Goal: Find contact information: Find contact information

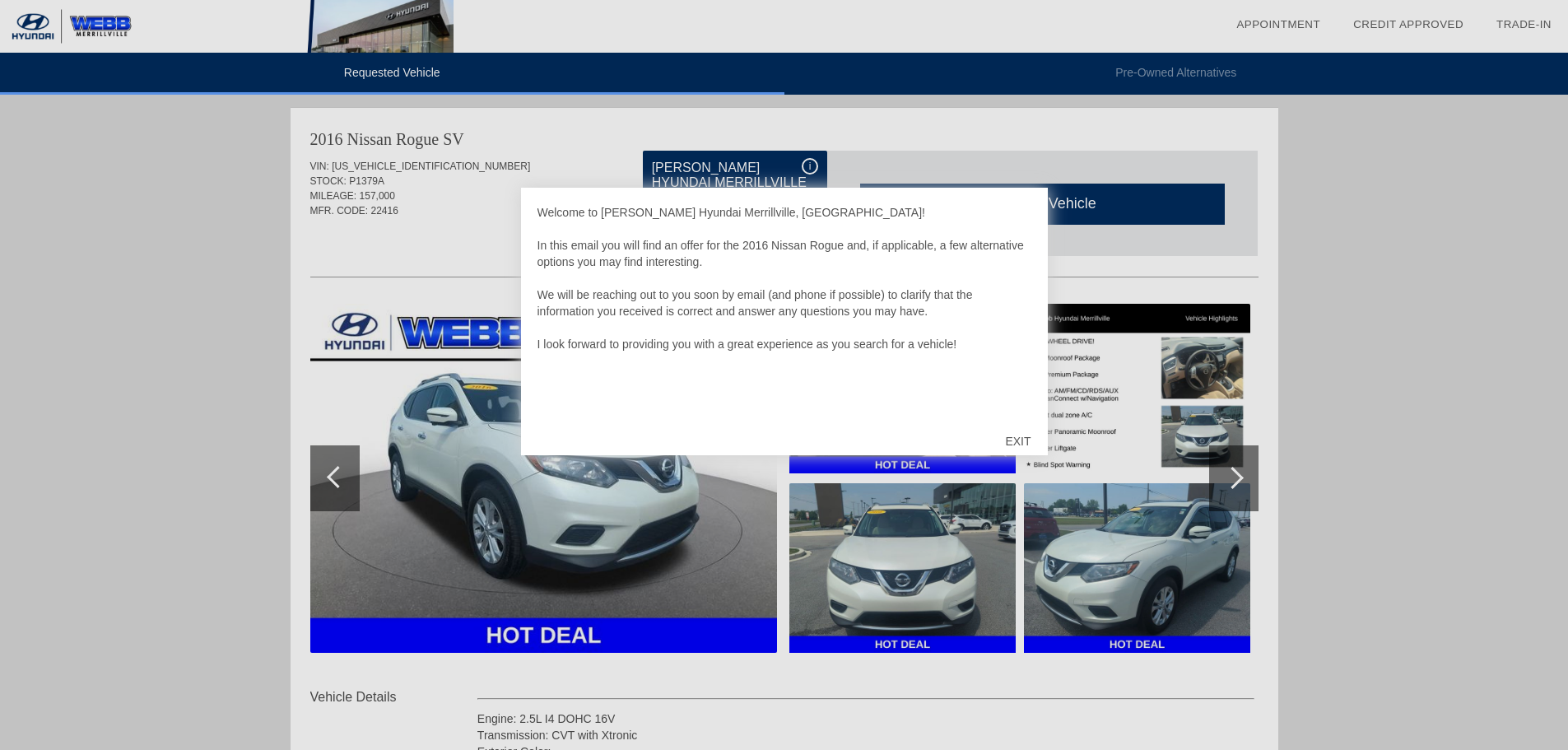
click at [1019, 442] on div "EXIT" at bounding box center [1017, 441] width 59 height 50
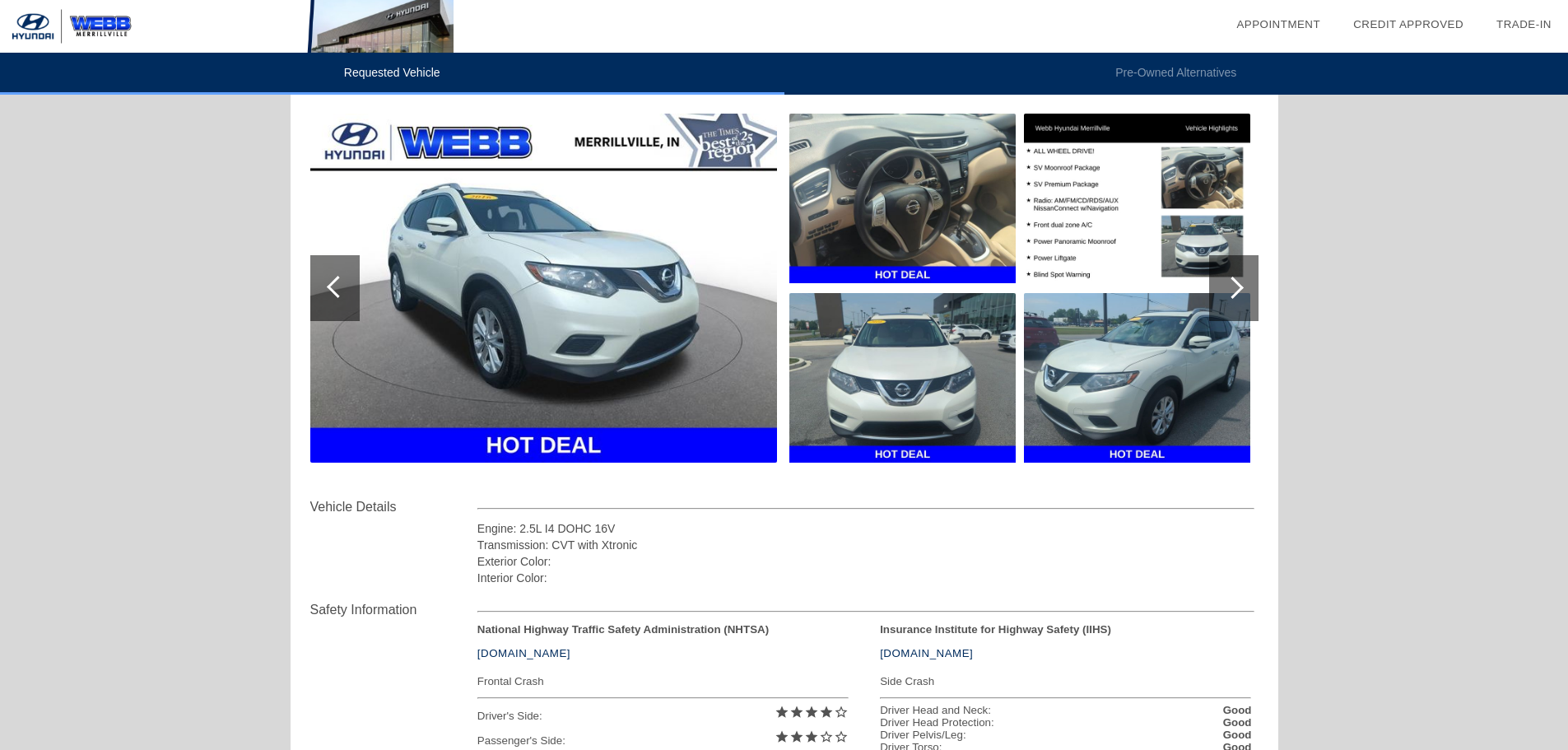
scroll to position [164, 0]
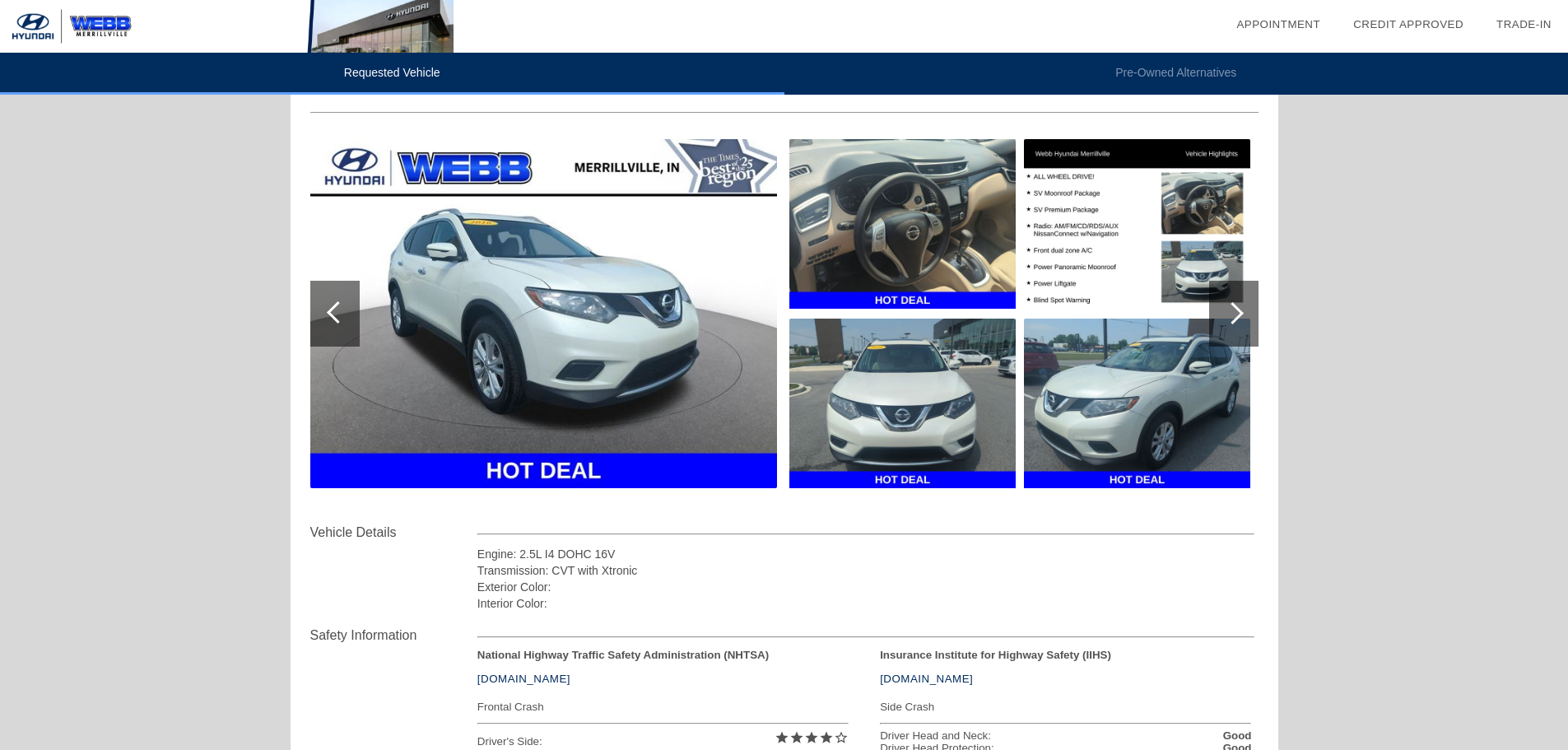
click at [704, 345] on img at bounding box center [544, 314] width 467 height 350
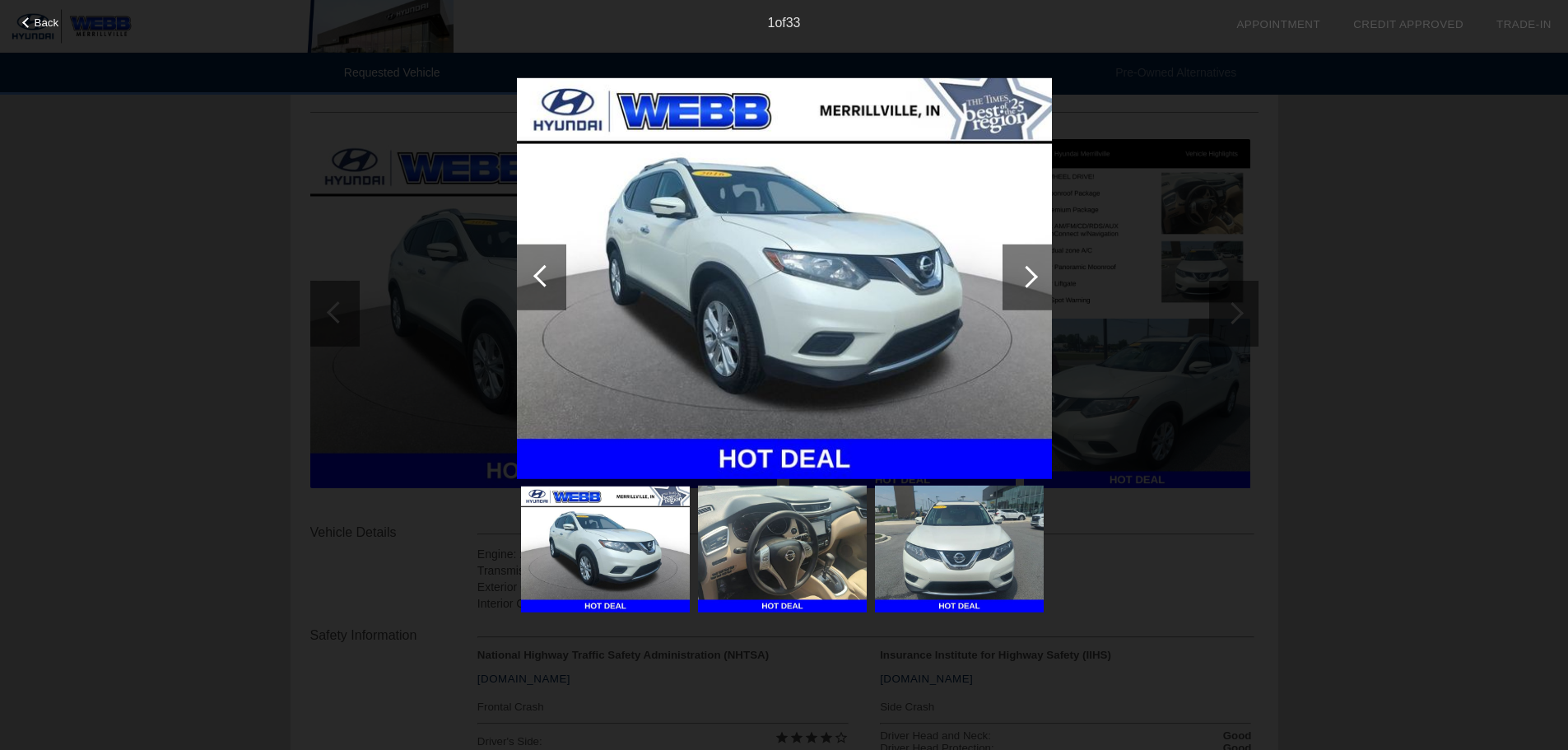
click at [1029, 270] on div at bounding box center [1026, 276] width 22 height 22
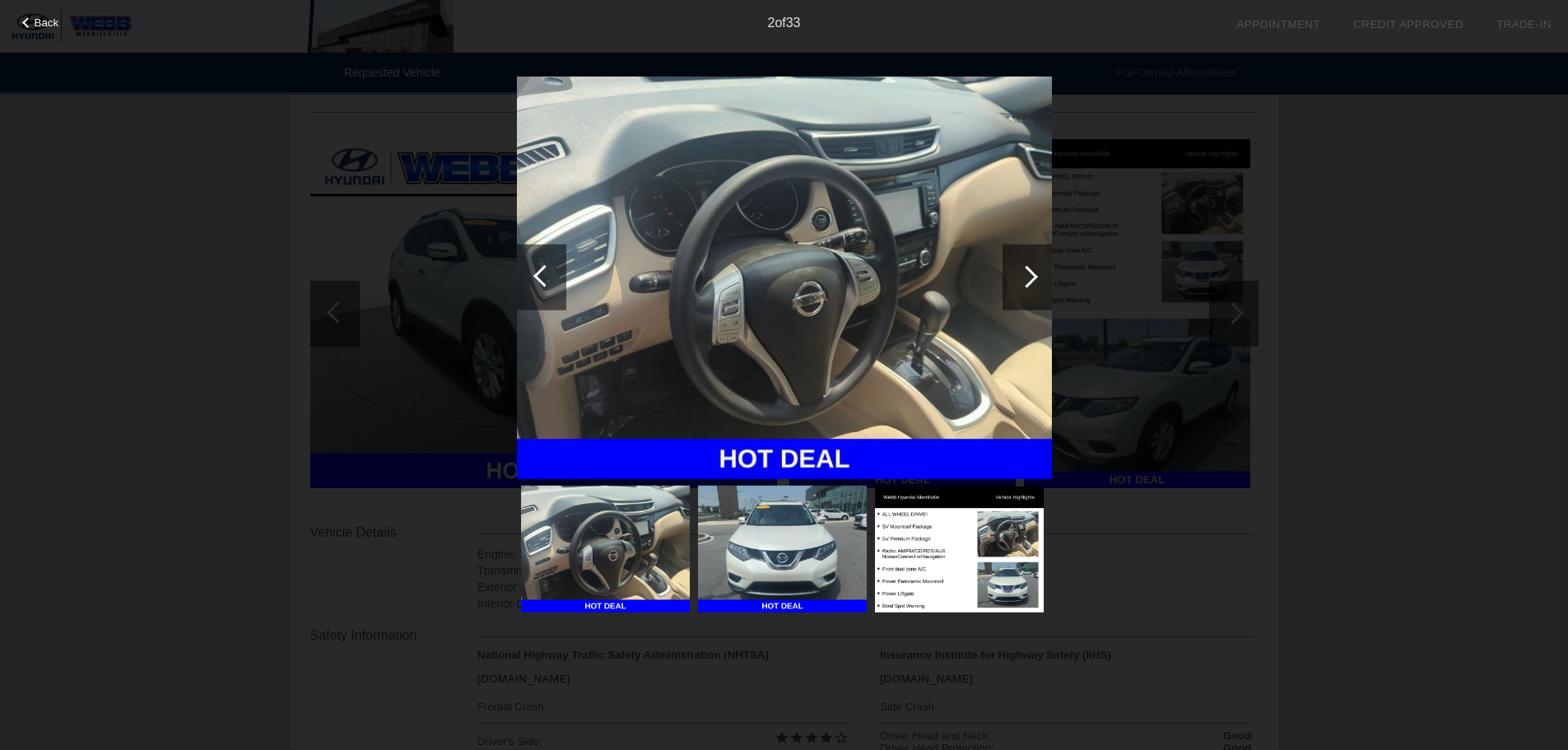
click at [1029, 270] on div at bounding box center [1026, 276] width 22 height 22
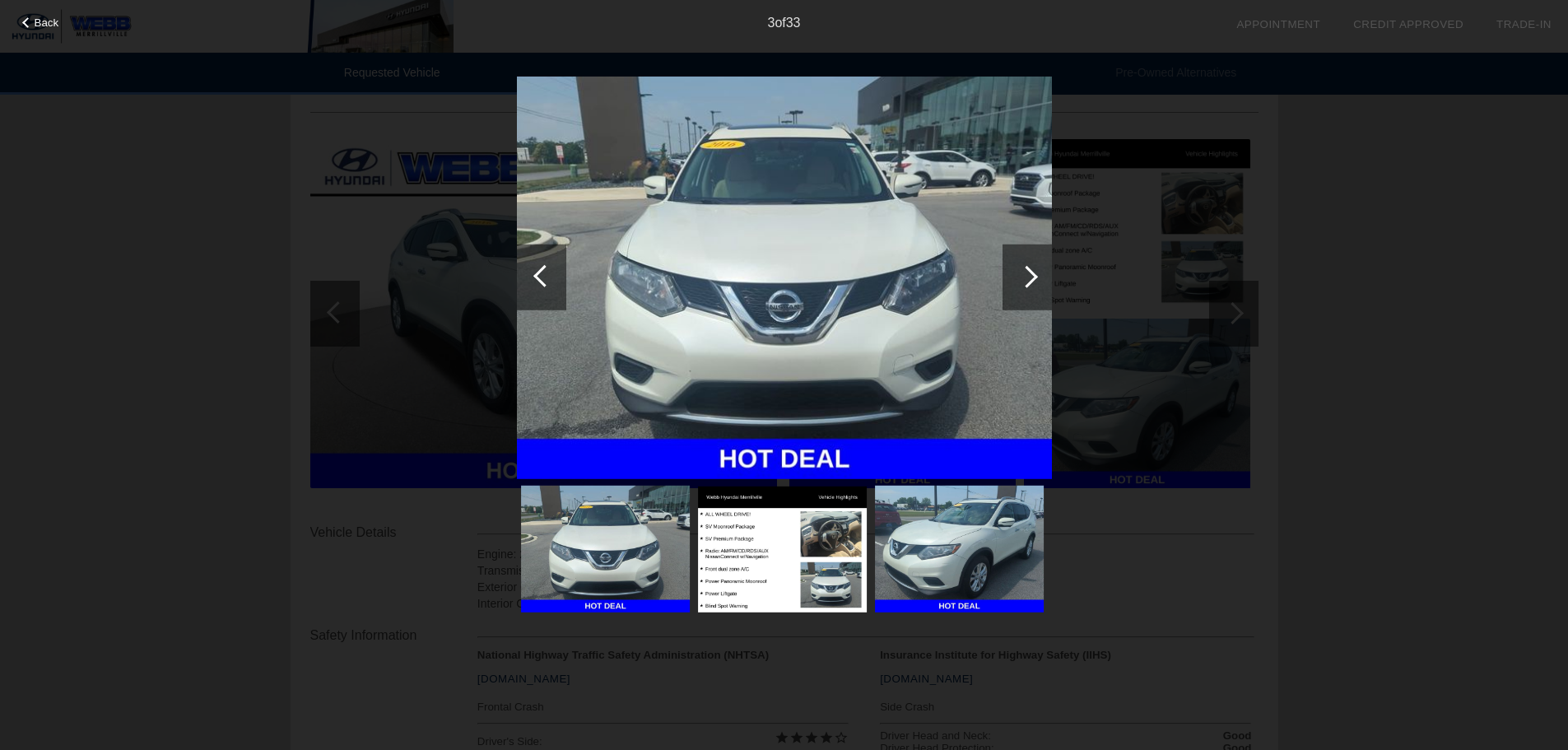
click at [1034, 266] on div at bounding box center [1027, 277] width 50 height 66
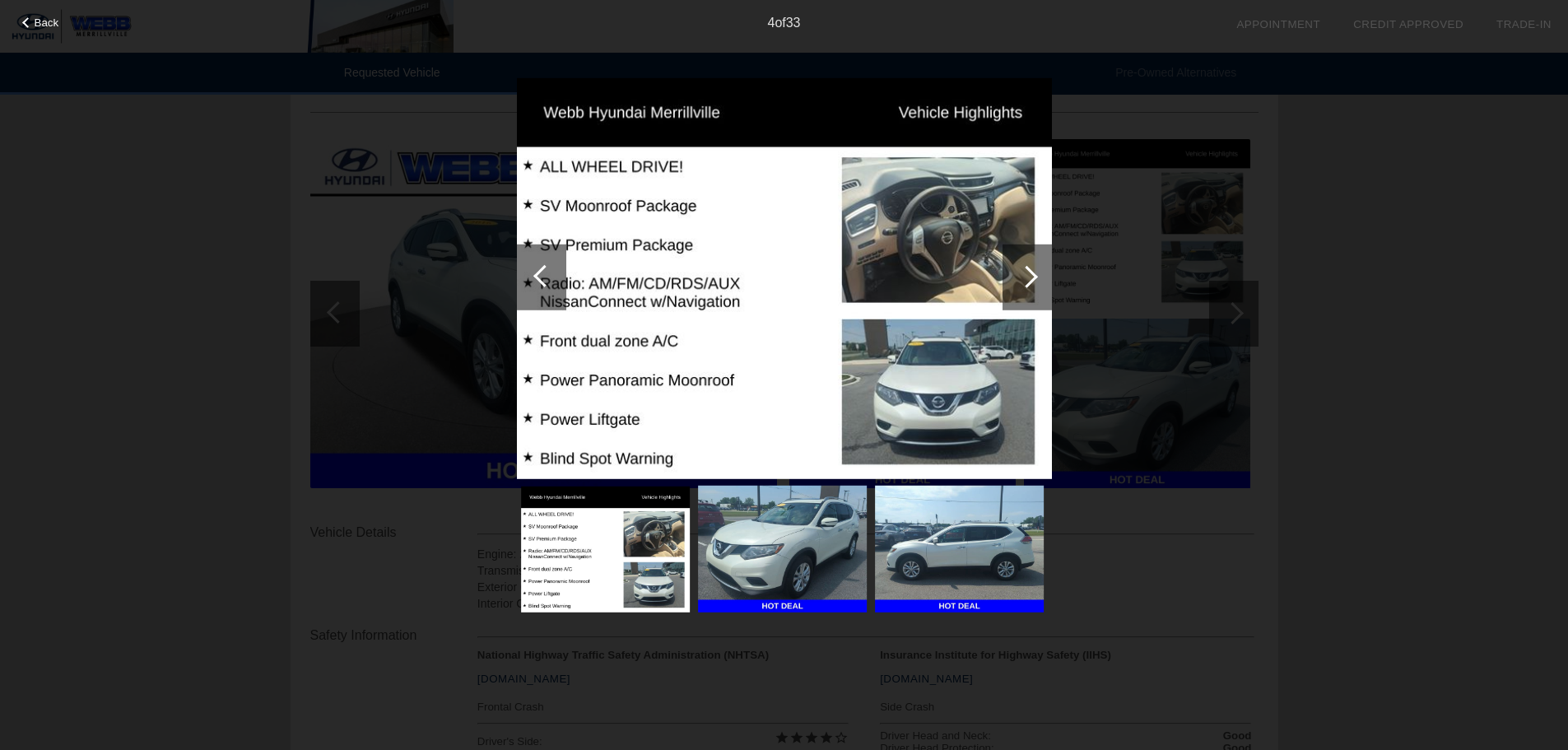
click at [1034, 269] on div at bounding box center [1027, 277] width 50 height 66
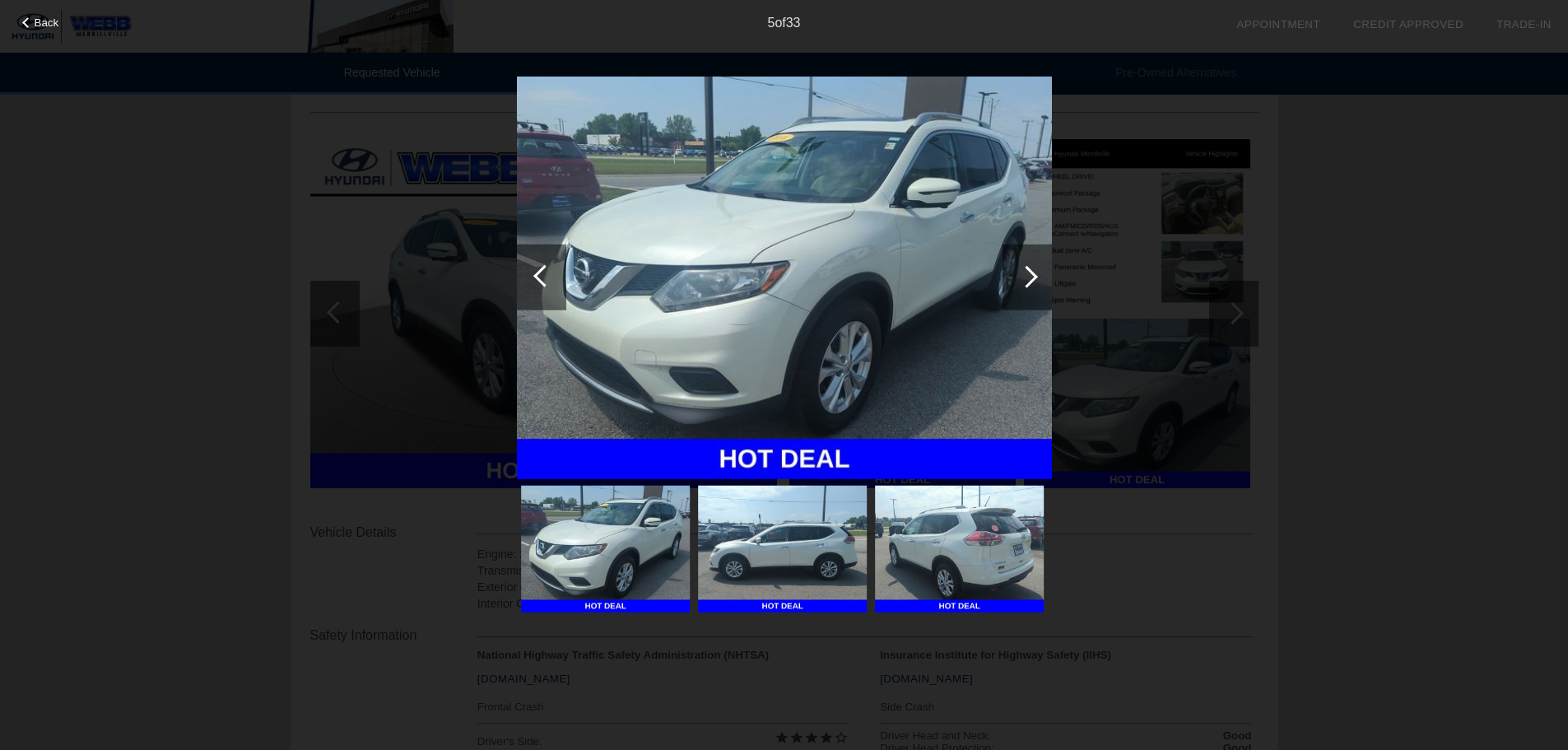
click at [1034, 269] on div at bounding box center [1027, 277] width 50 height 66
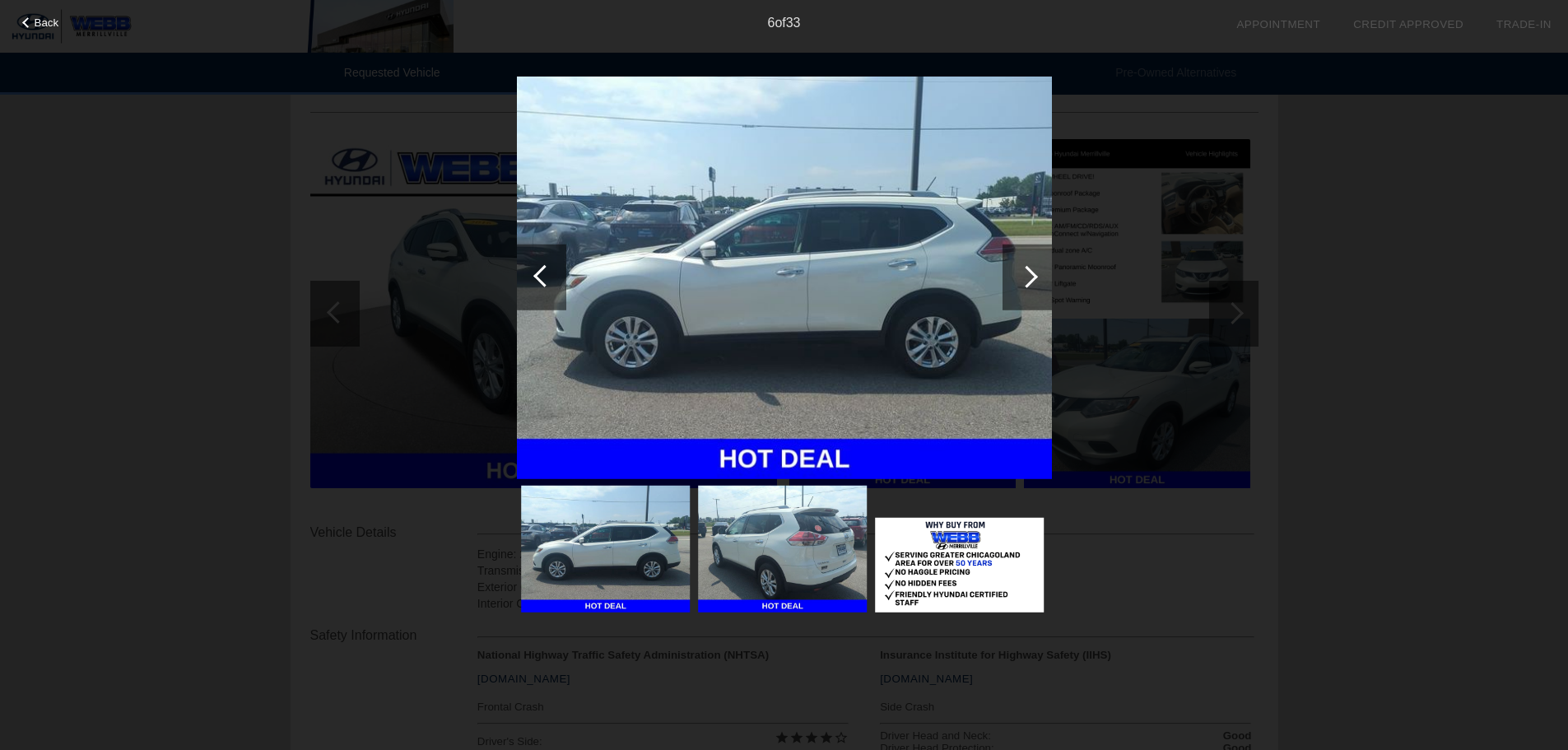
click at [1040, 269] on div at bounding box center [1027, 277] width 50 height 66
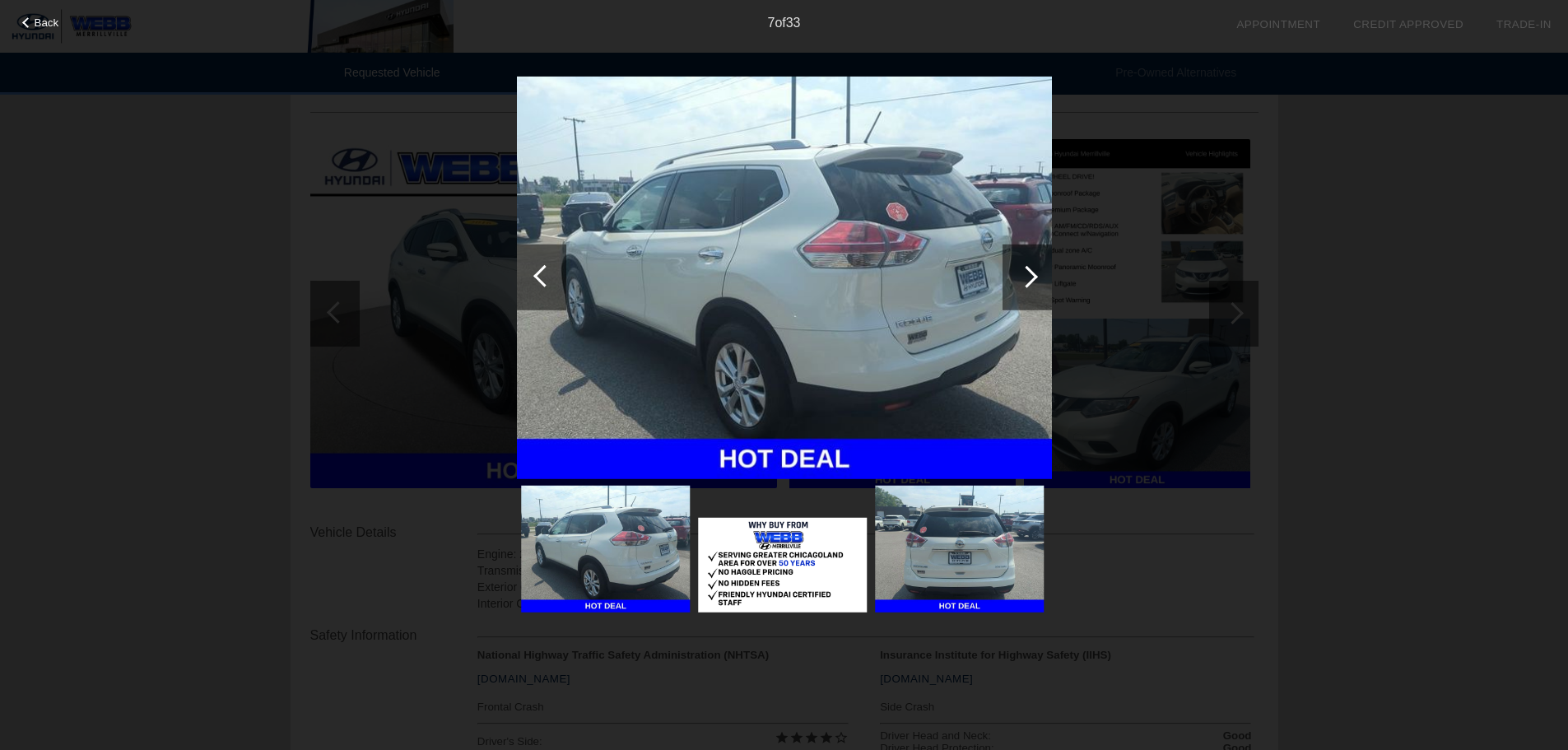
click at [1040, 269] on div at bounding box center [1027, 277] width 50 height 66
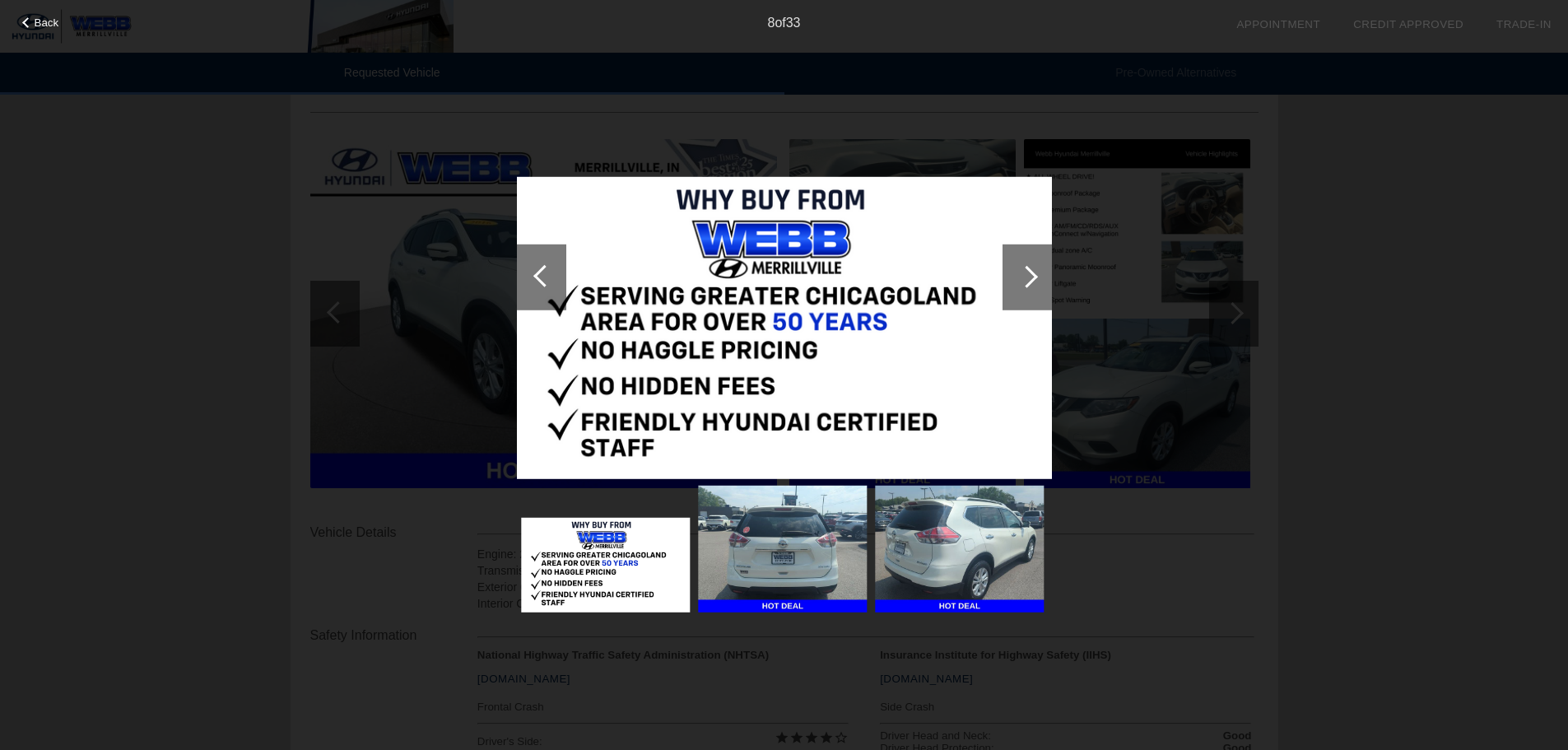
click at [1040, 269] on div at bounding box center [1027, 277] width 50 height 66
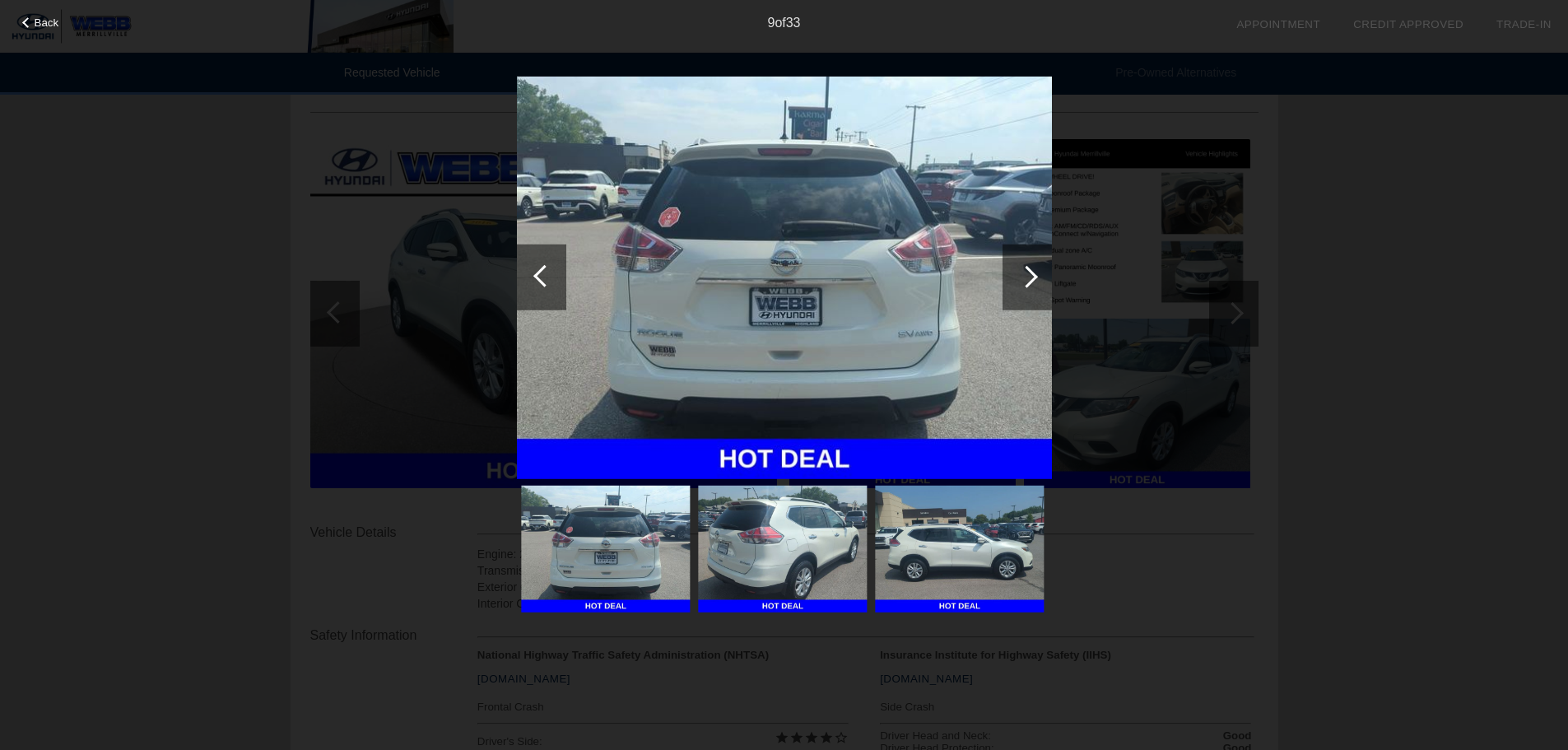
click at [1040, 269] on div at bounding box center [1027, 277] width 50 height 66
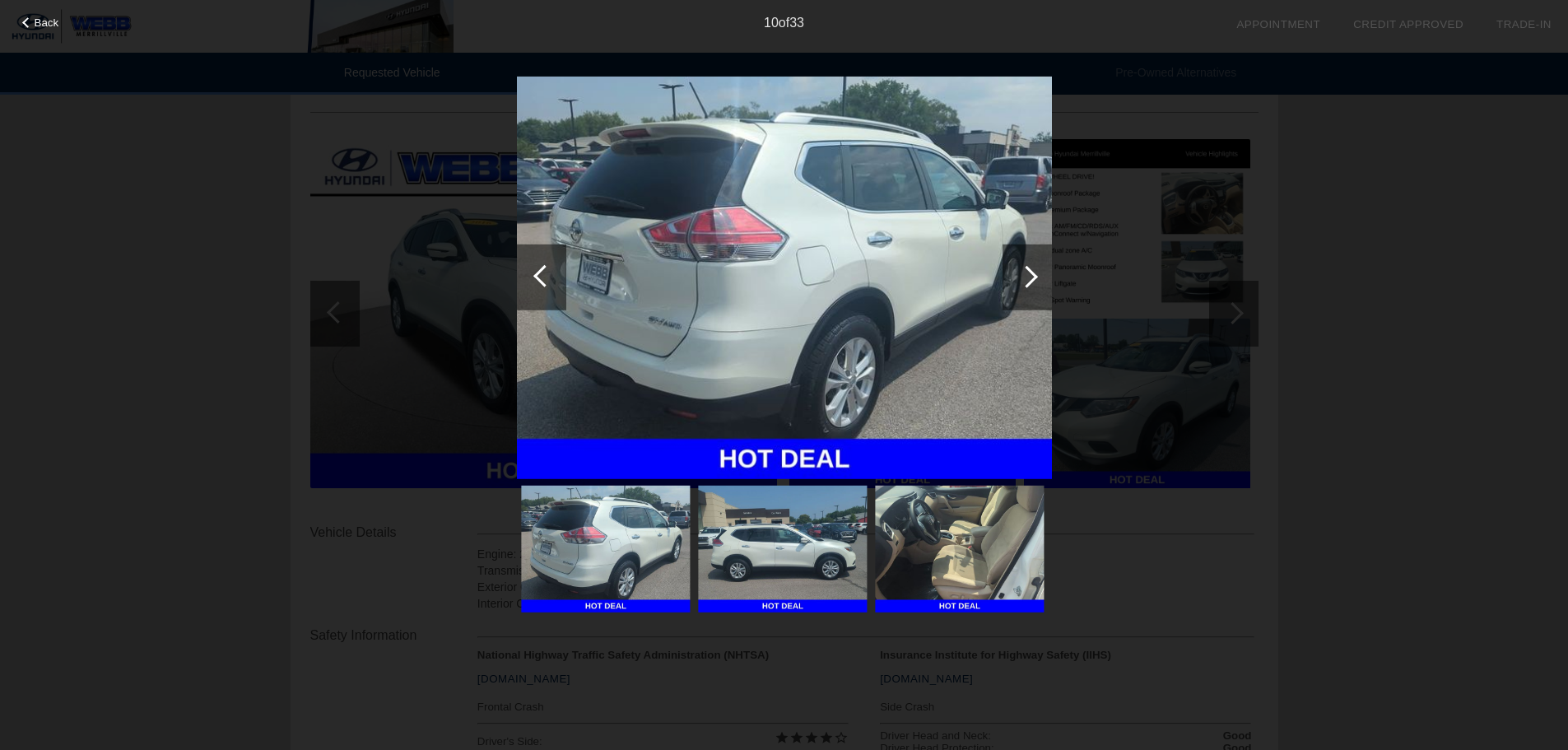
click at [1040, 269] on div at bounding box center [1027, 277] width 50 height 66
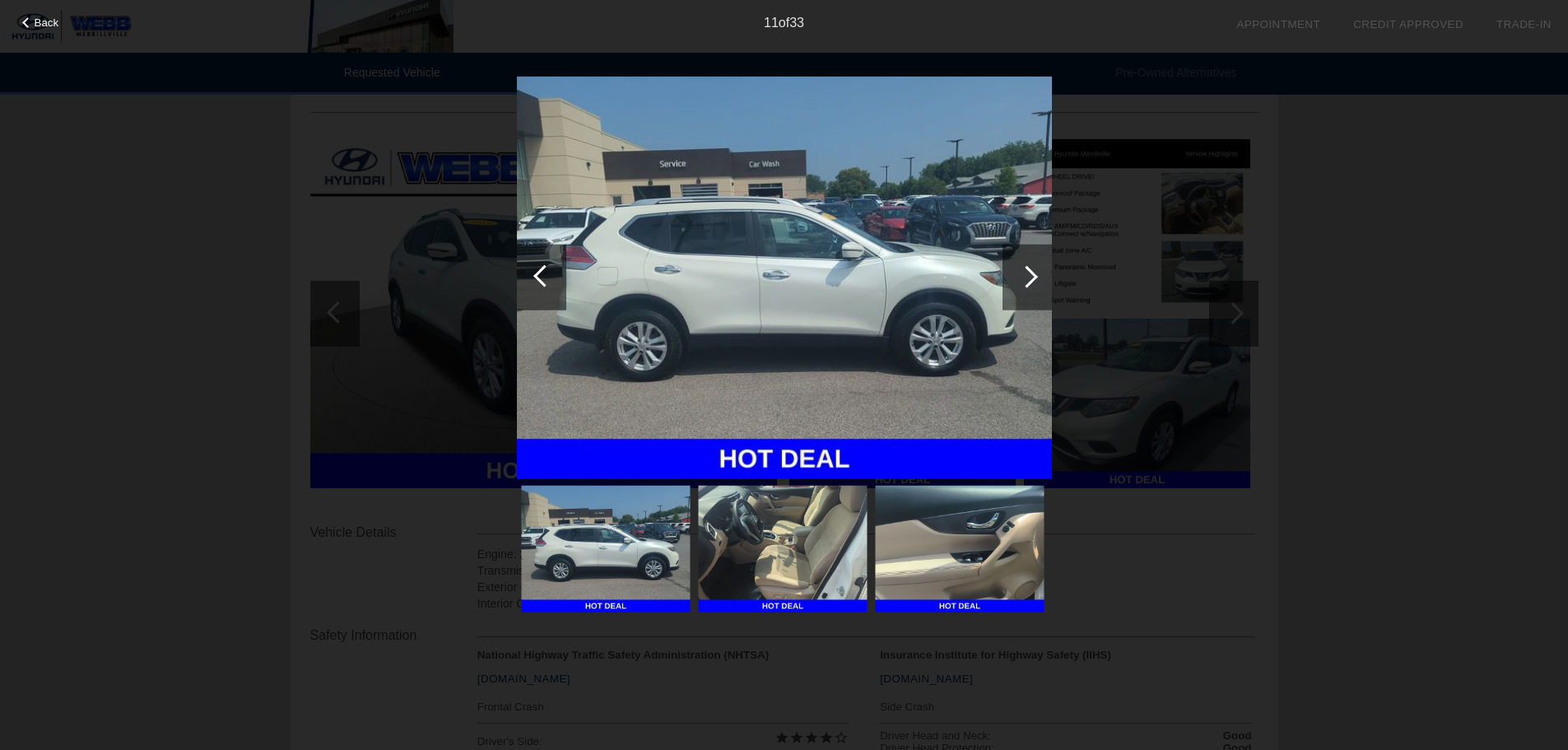
click at [1040, 269] on div at bounding box center [1027, 277] width 50 height 66
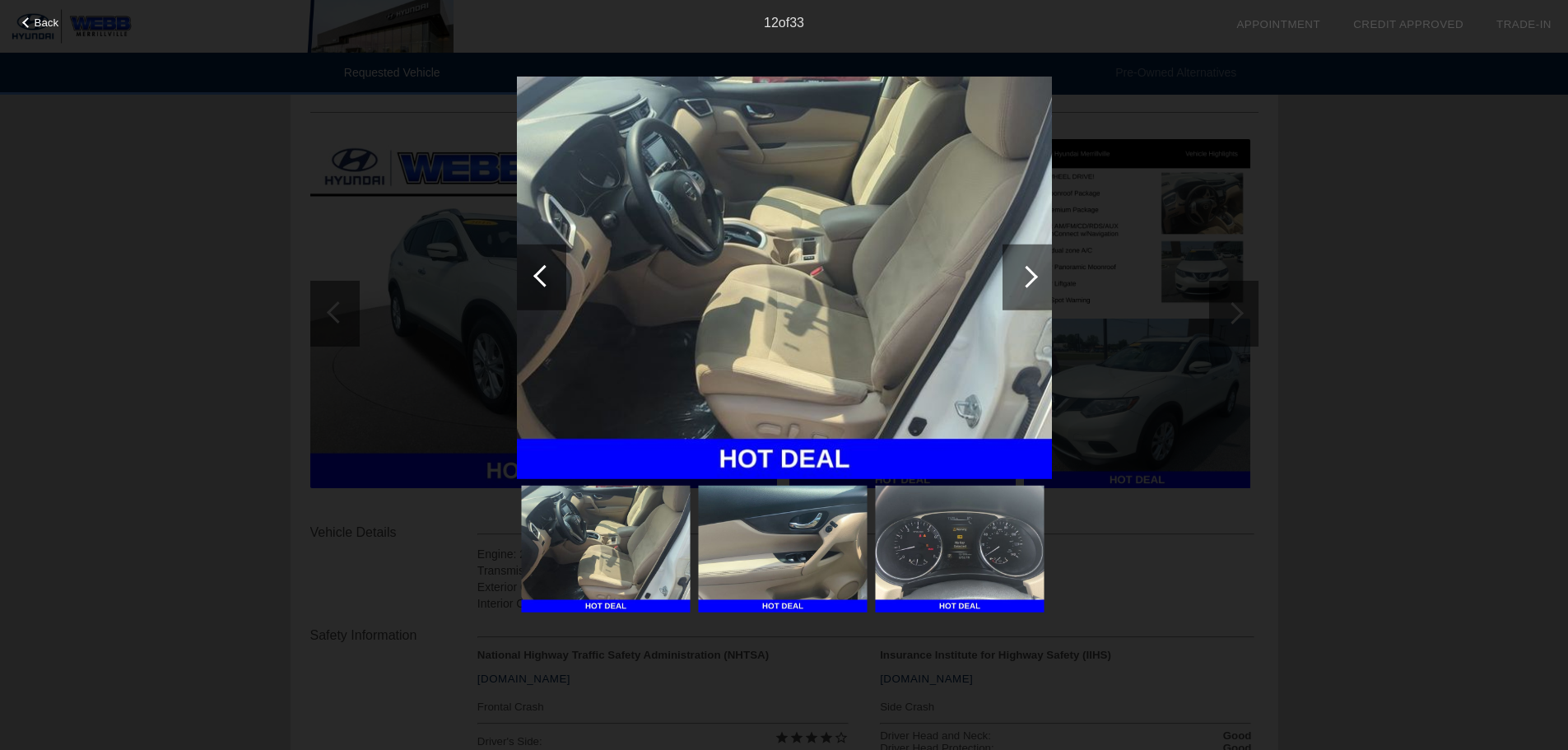
click at [1040, 269] on div at bounding box center [1027, 277] width 50 height 66
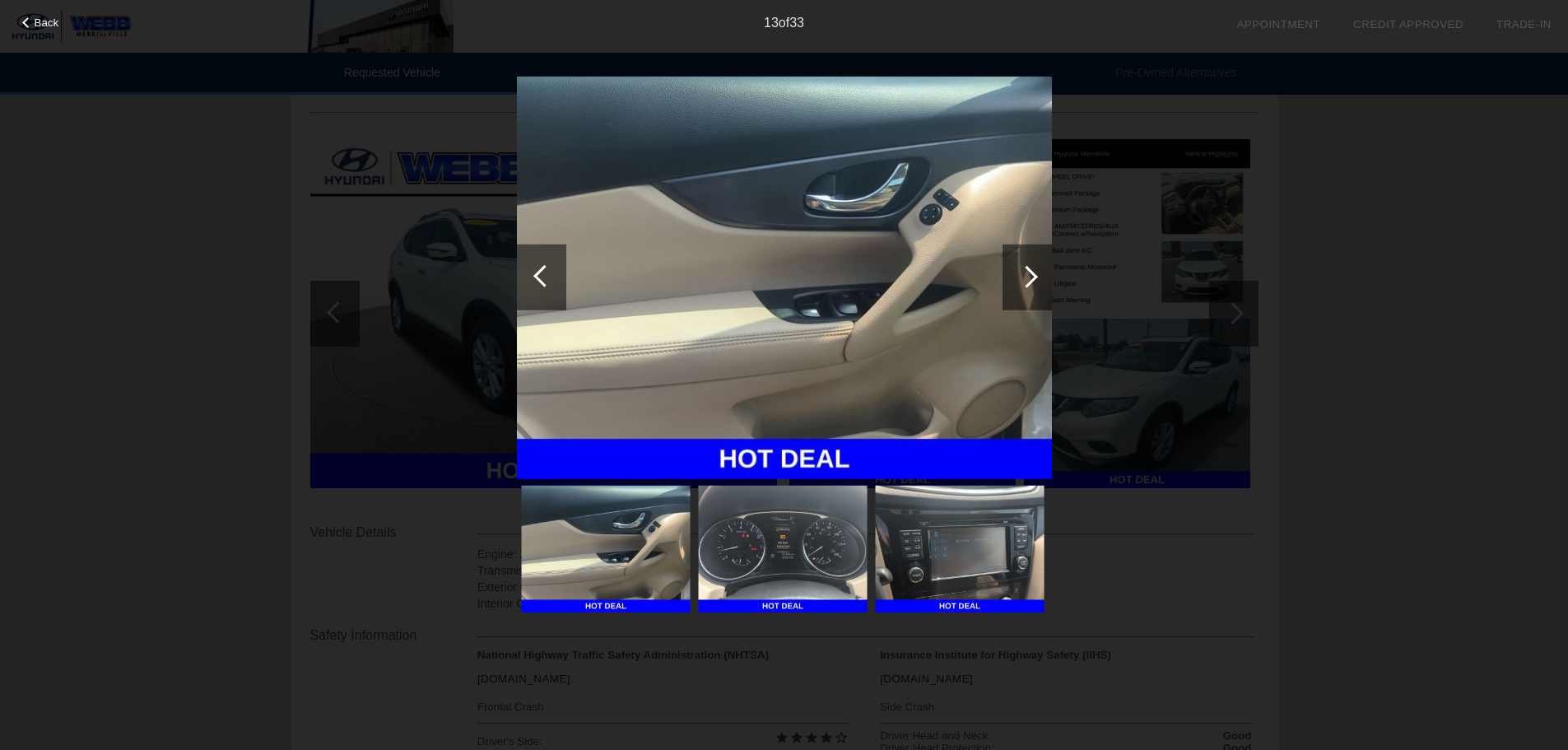
click at [1040, 269] on div at bounding box center [1027, 277] width 50 height 66
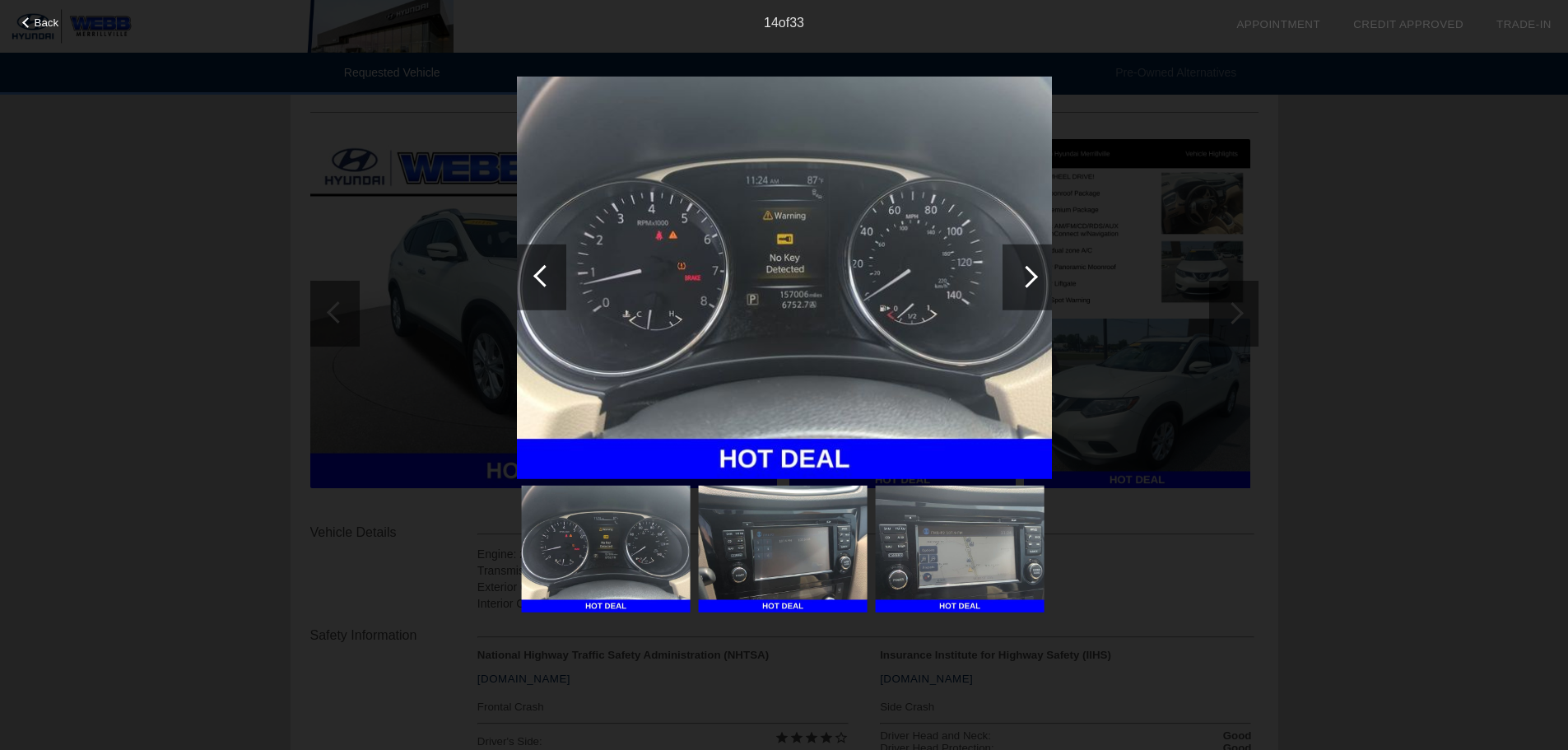
click at [558, 278] on div at bounding box center [542, 277] width 50 height 66
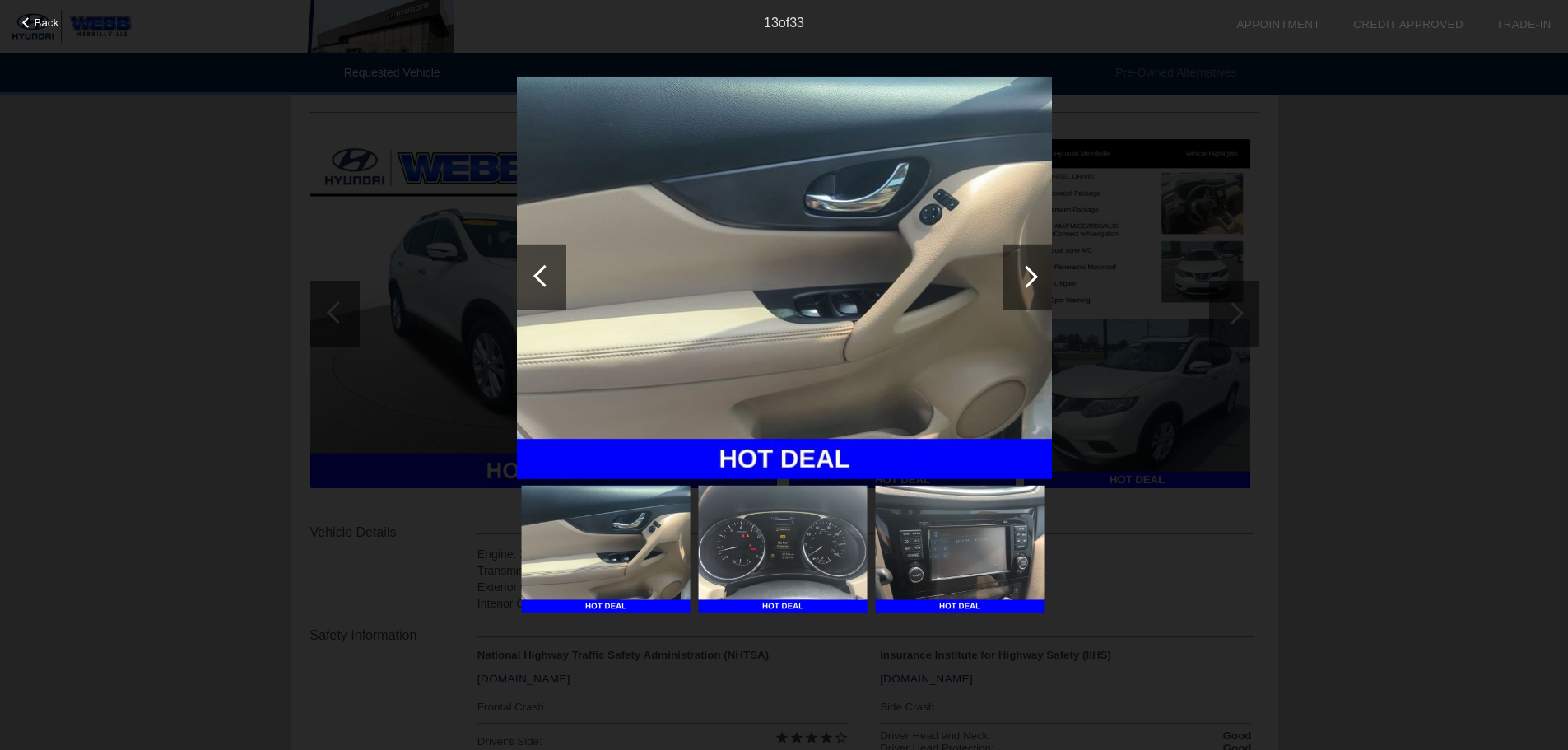
click at [1047, 288] on div at bounding box center [1027, 277] width 50 height 66
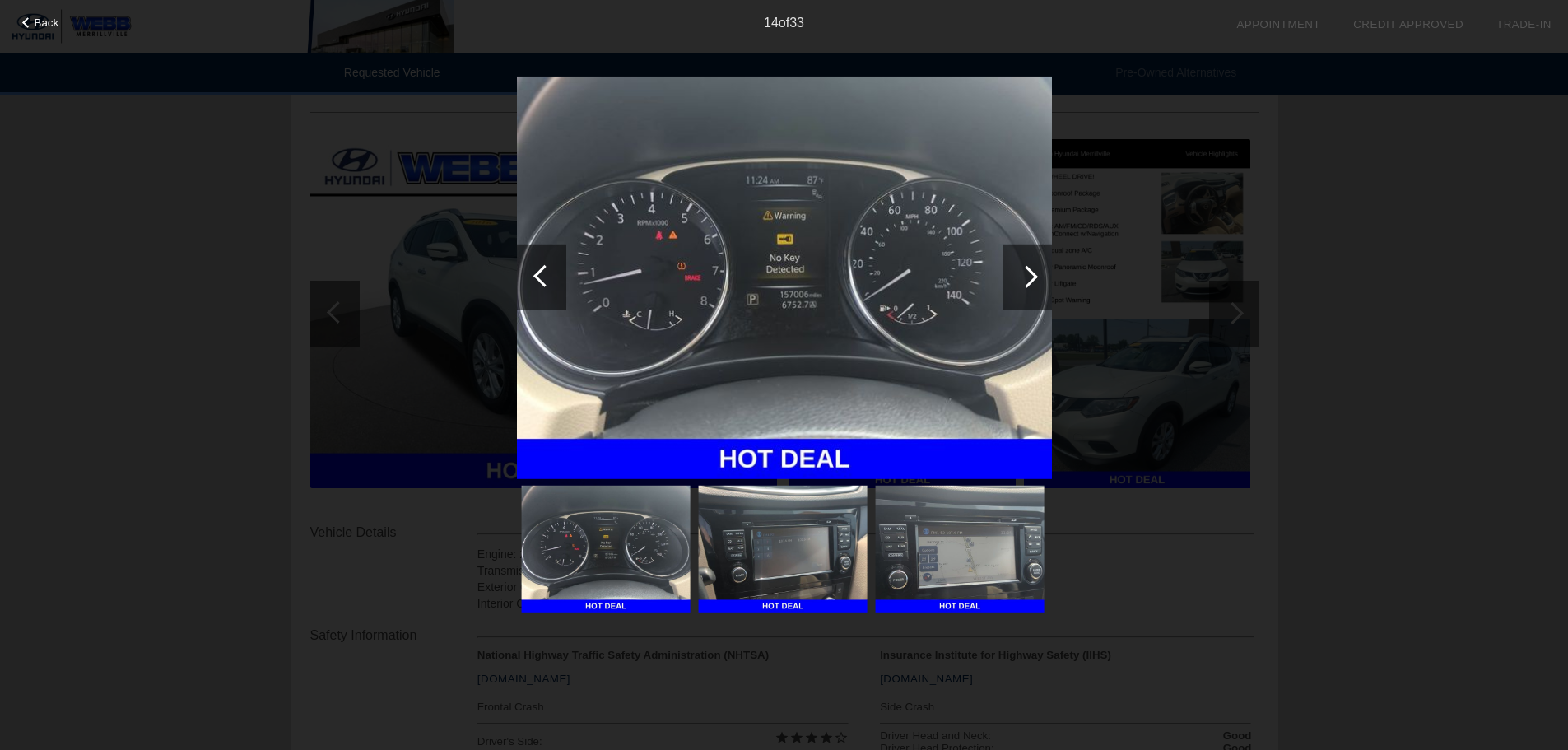
click at [1012, 272] on div at bounding box center [1027, 277] width 50 height 66
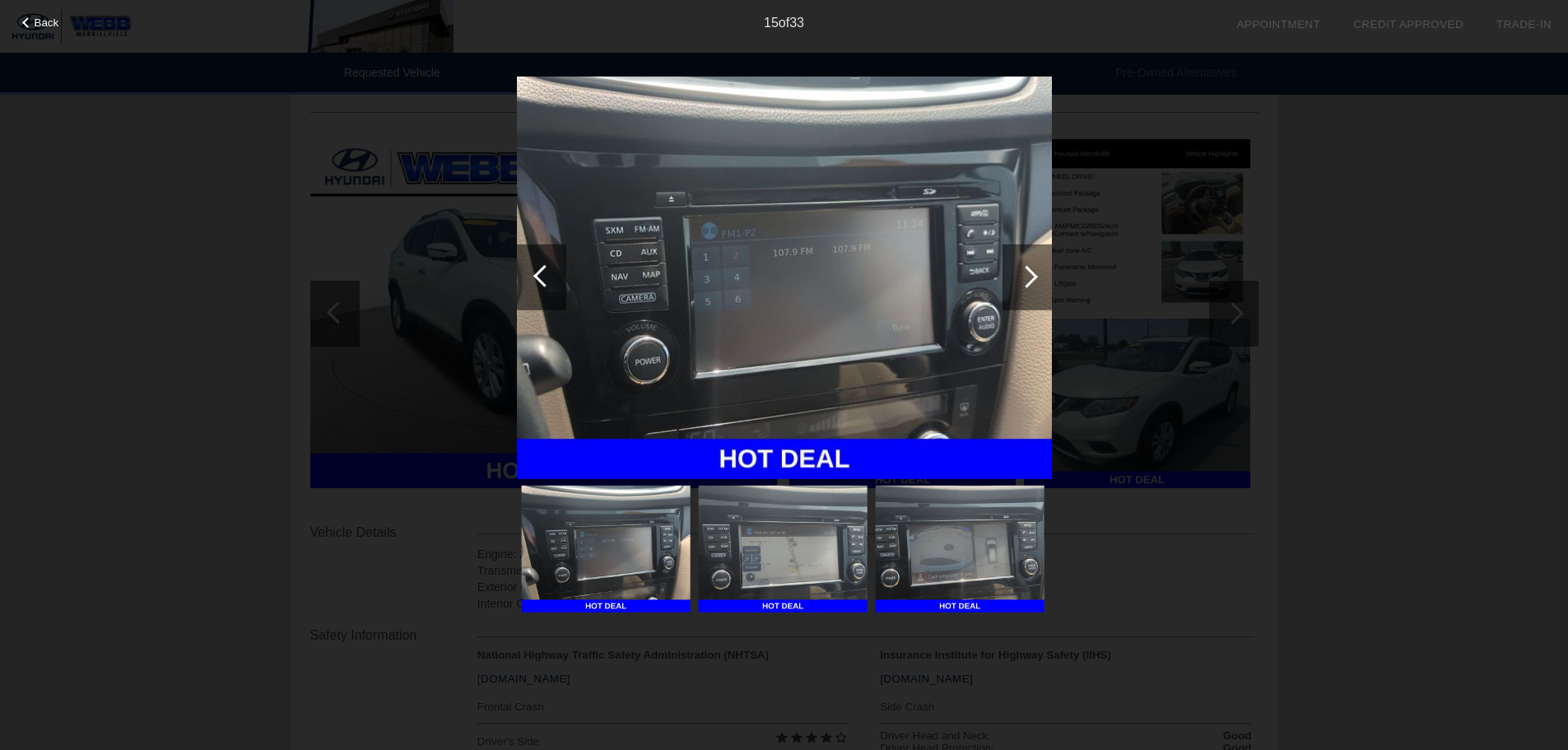
click at [1024, 269] on div at bounding box center [1026, 276] width 22 height 22
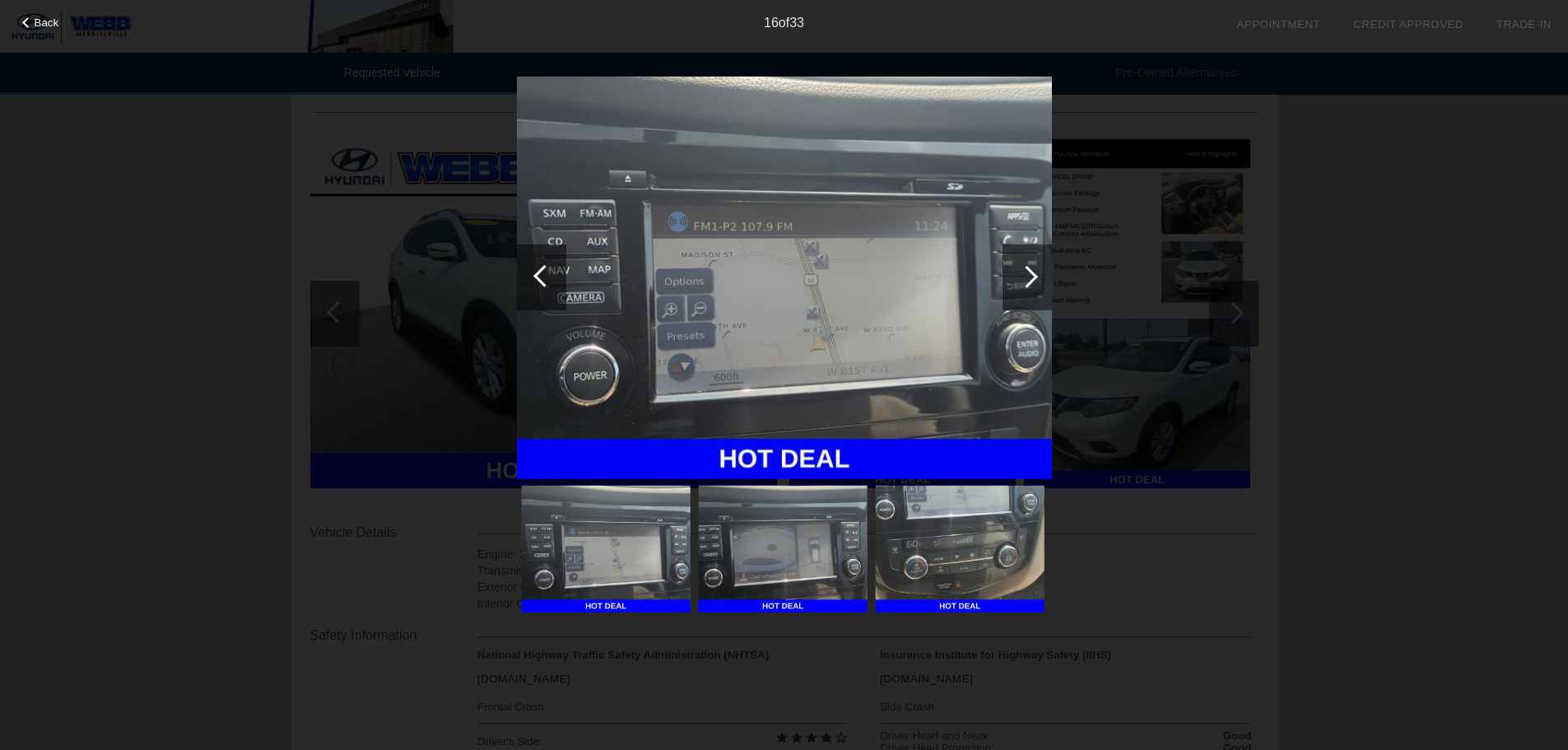
click at [1024, 269] on div at bounding box center [1026, 276] width 22 height 22
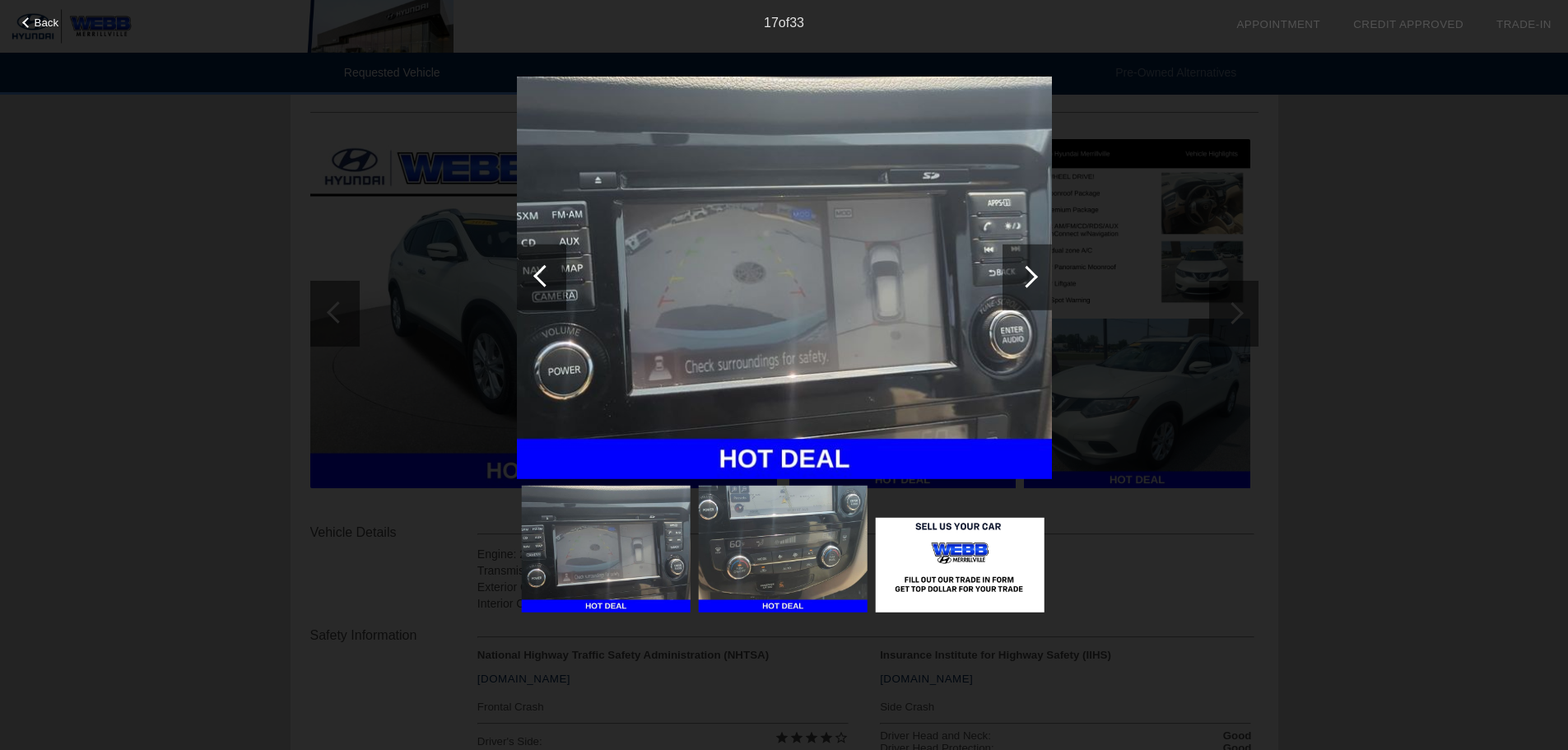
click at [1024, 269] on div at bounding box center [1026, 276] width 22 height 22
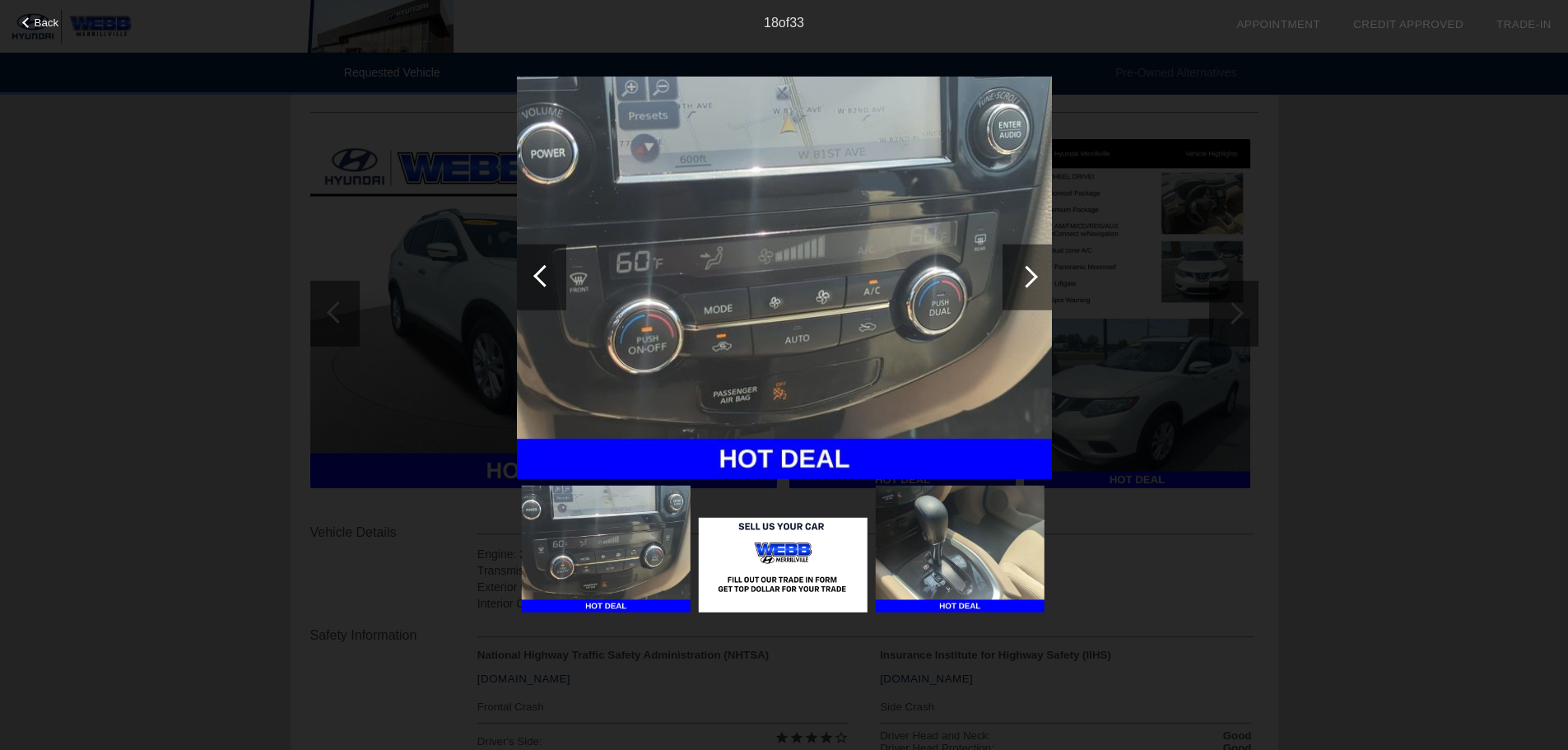
click at [1024, 269] on div at bounding box center [1026, 276] width 22 height 22
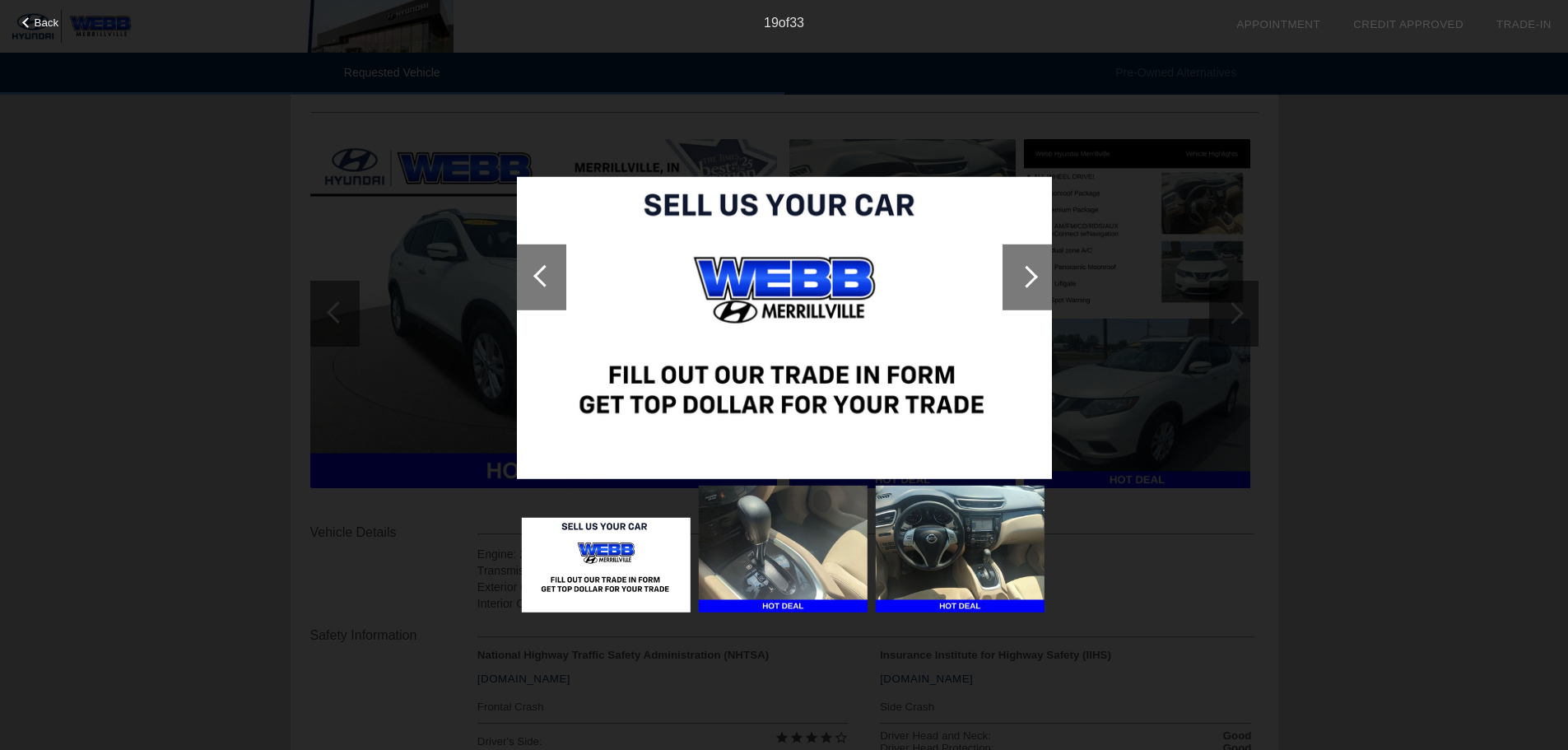
click at [1024, 269] on div at bounding box center [1026, 276] width 22 height 22
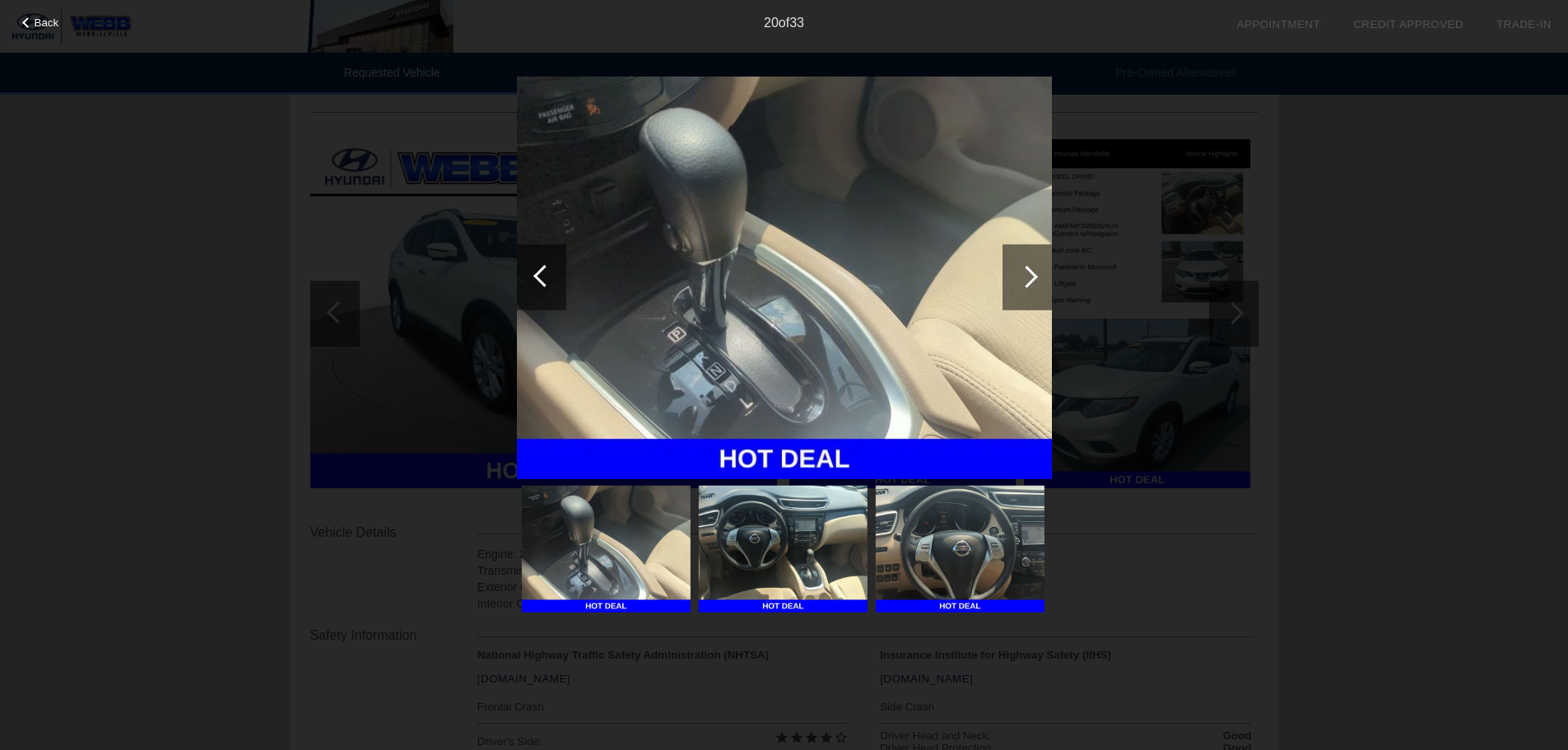
click at [1024, 269] on div at bounding box center [1026, 276] width 22 height 22
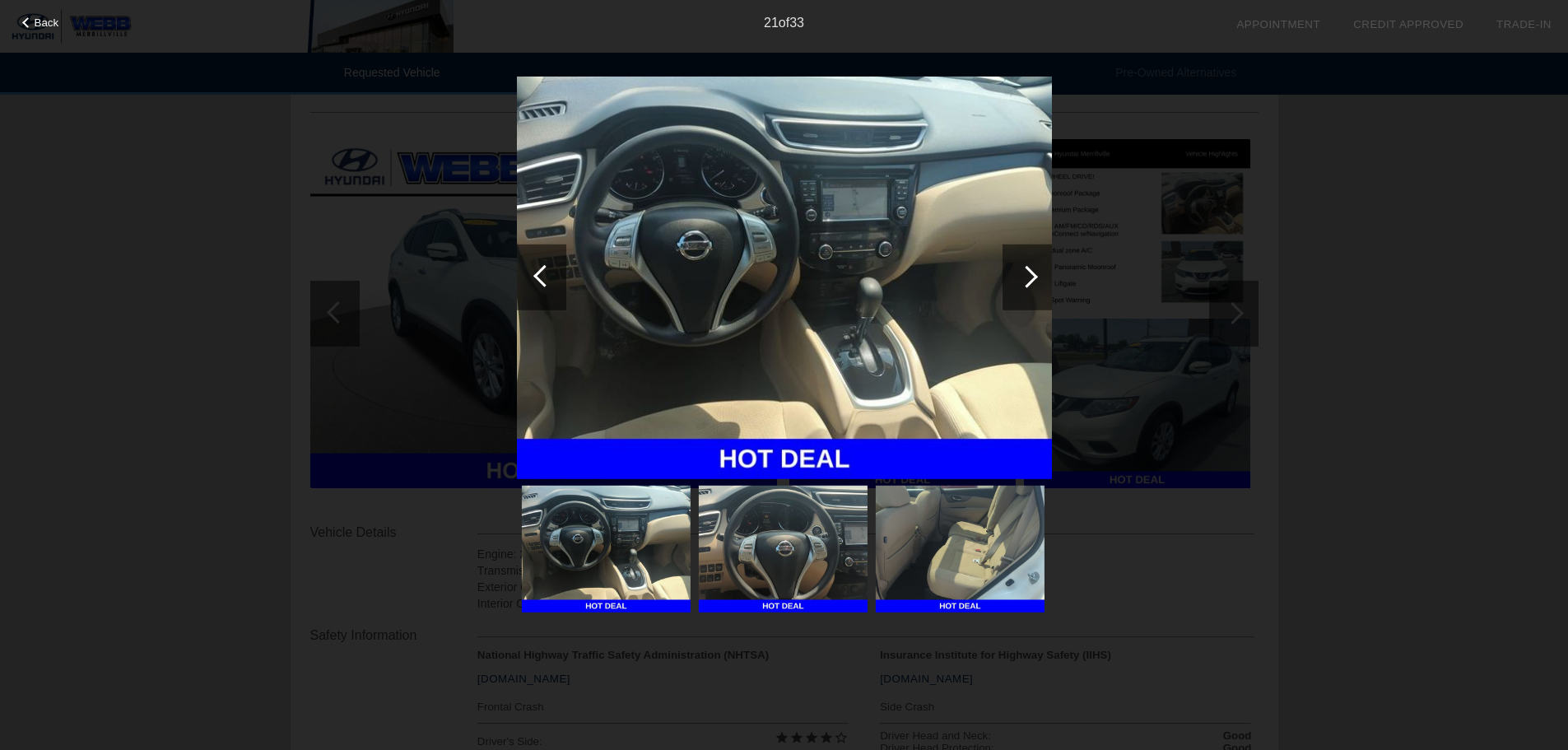
click at [1368, 187] on div "Back 21 of 33" at bounding box center [784, 375] width 1568 height 750
click at [1029, 278] on div at bounding box center [1026, 276] width 22 height 22
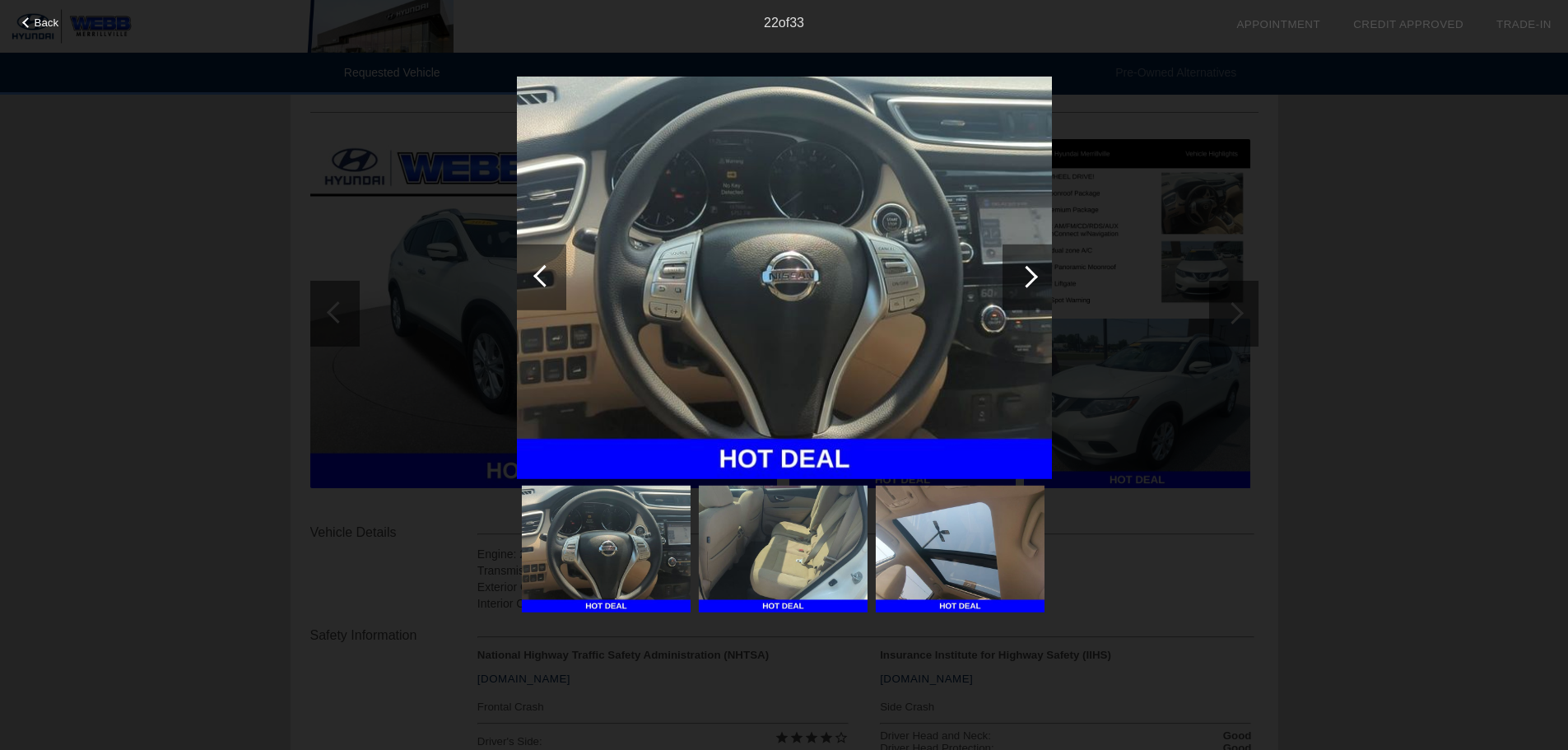
click at [1029, 278] on div at bounding box center [1026, 276] width 22 height 22
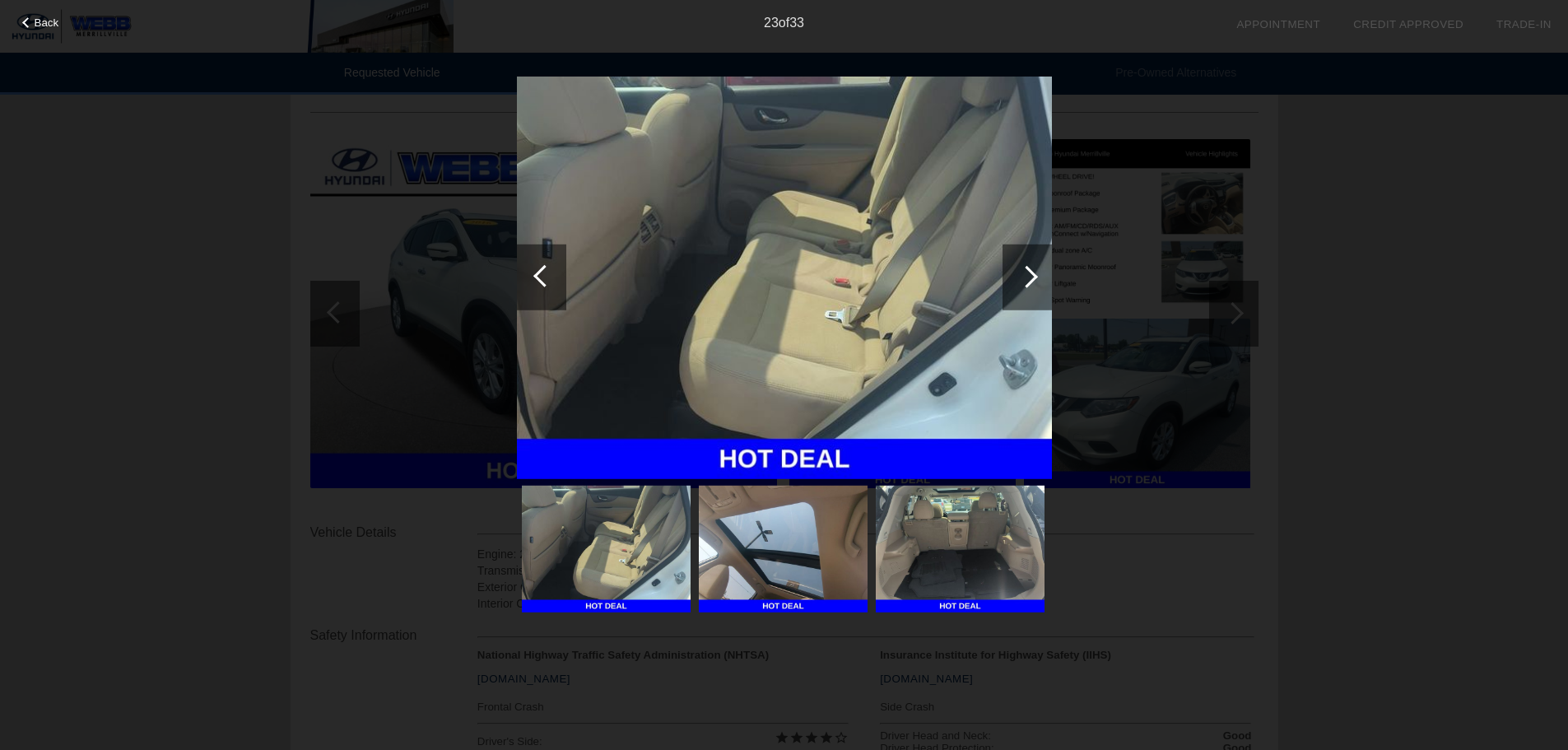
click at [1029, 278] on div at bounding box center [1026, 276] width 22 height 22
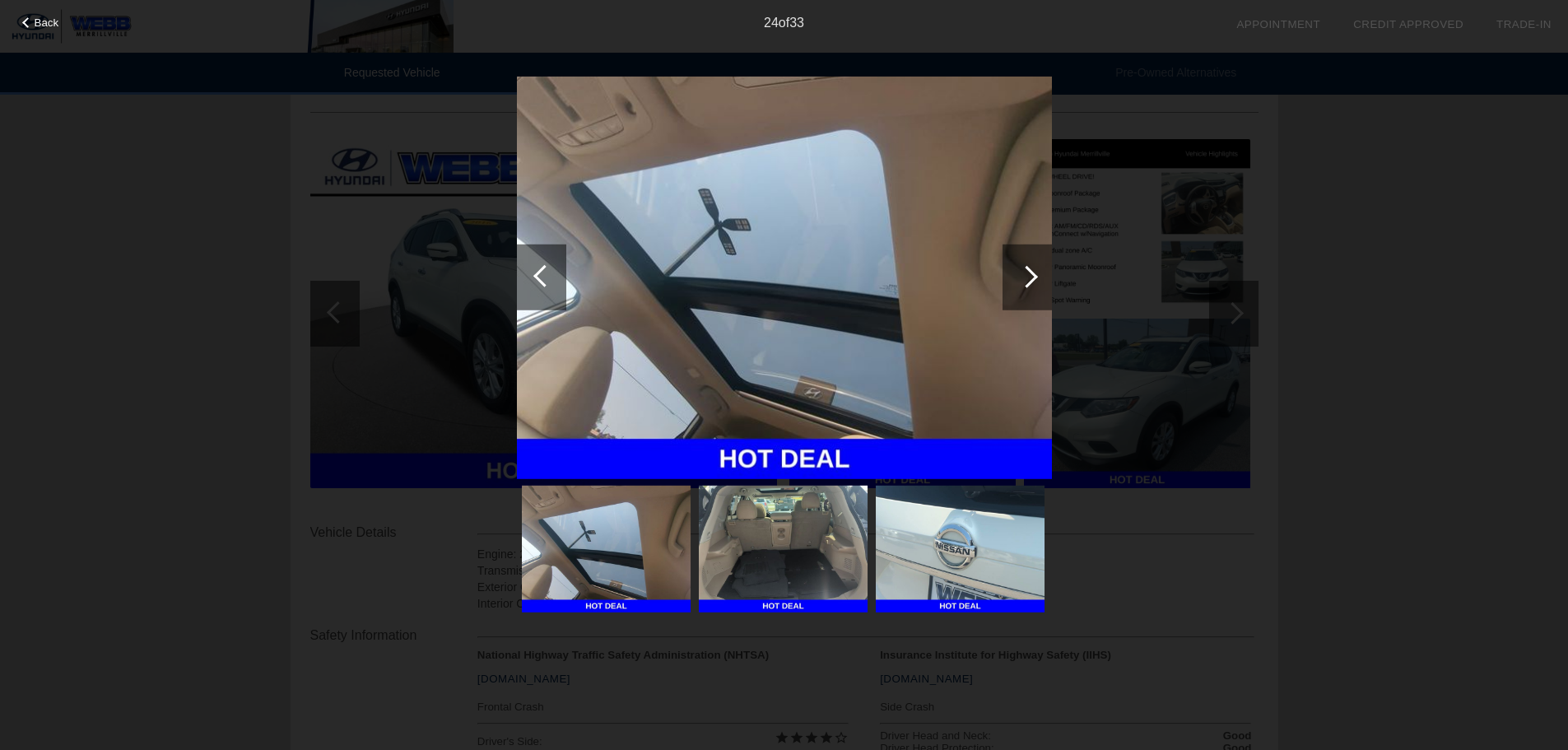
click at [1029, 278] on div at bounding box center [1026, 276] width 22 height 22
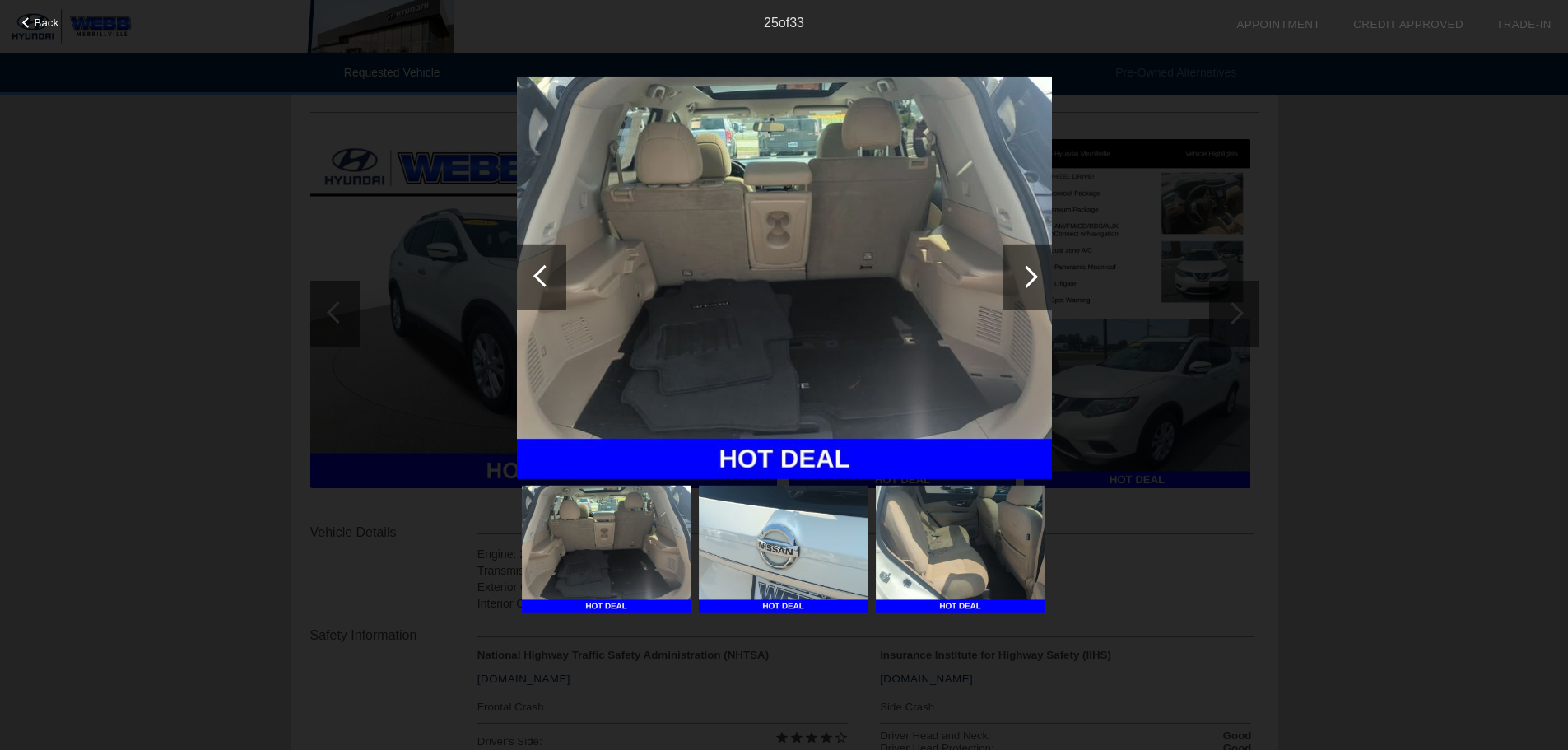
click at [1029, 278] on div at bounding box center [1026, 276] width 22 height 22
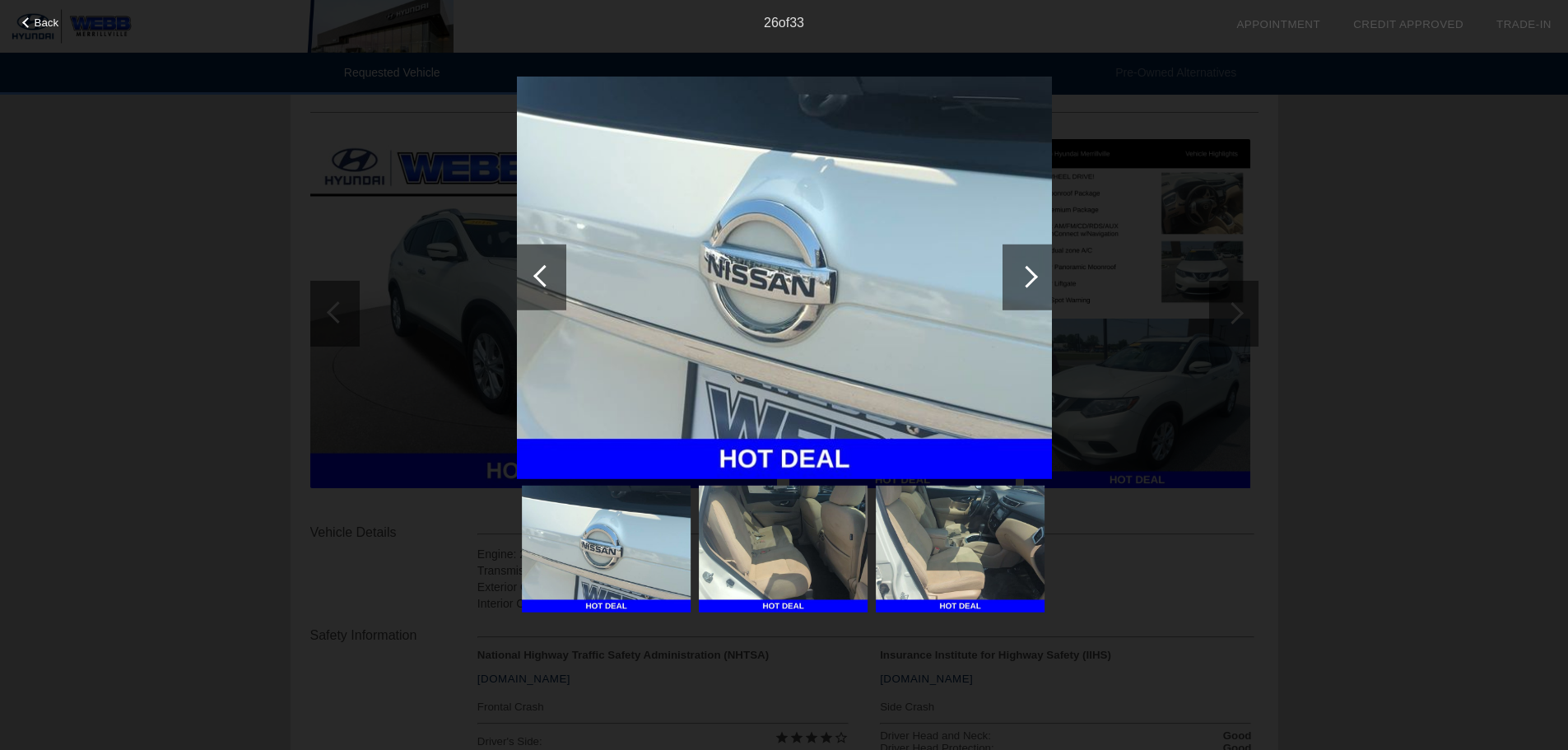
click at [1029, 278] on div at bounding box center [1026, 276] width 22 height 22
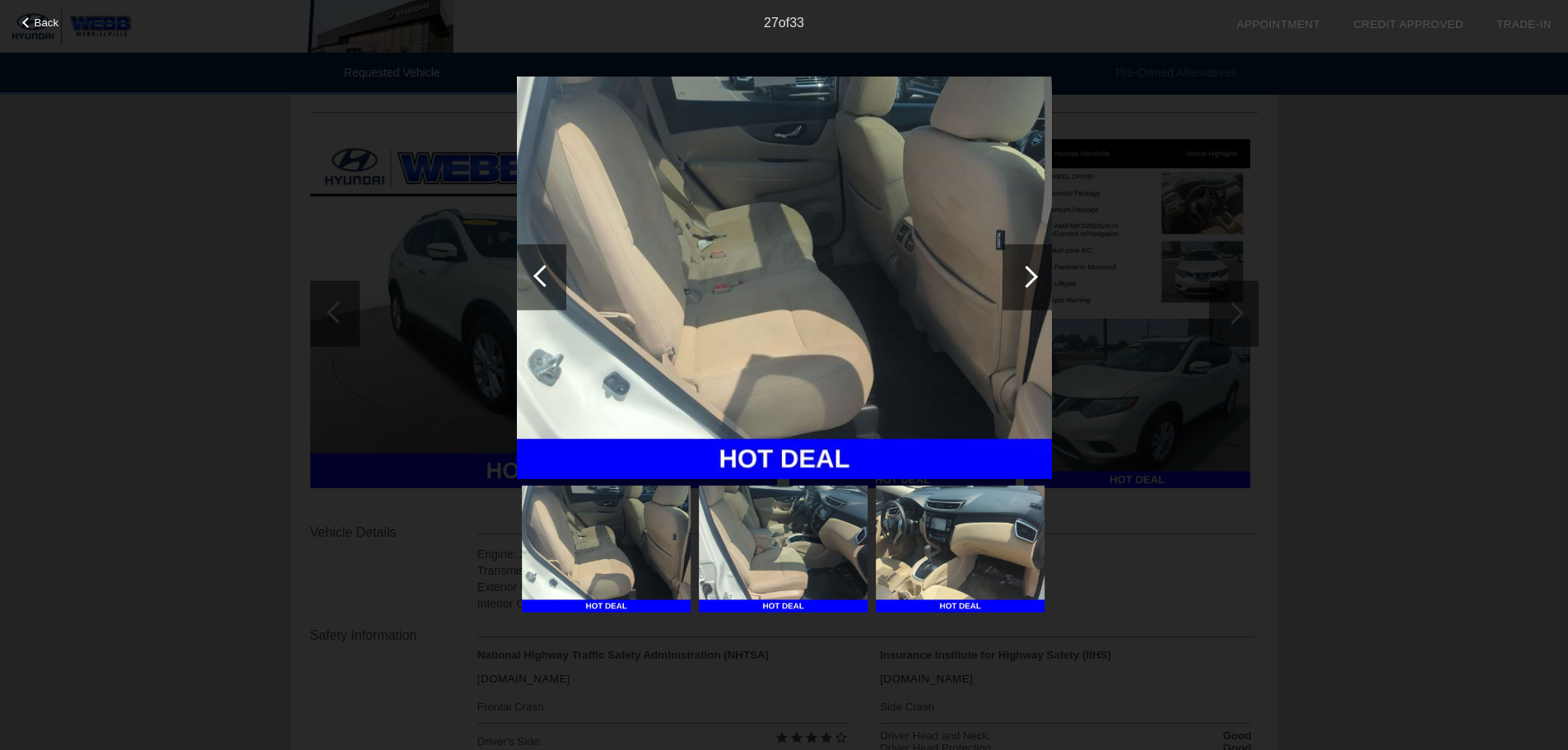
click at [1029, 278] on div at bounding box center [1026, 276] width 22 height 22
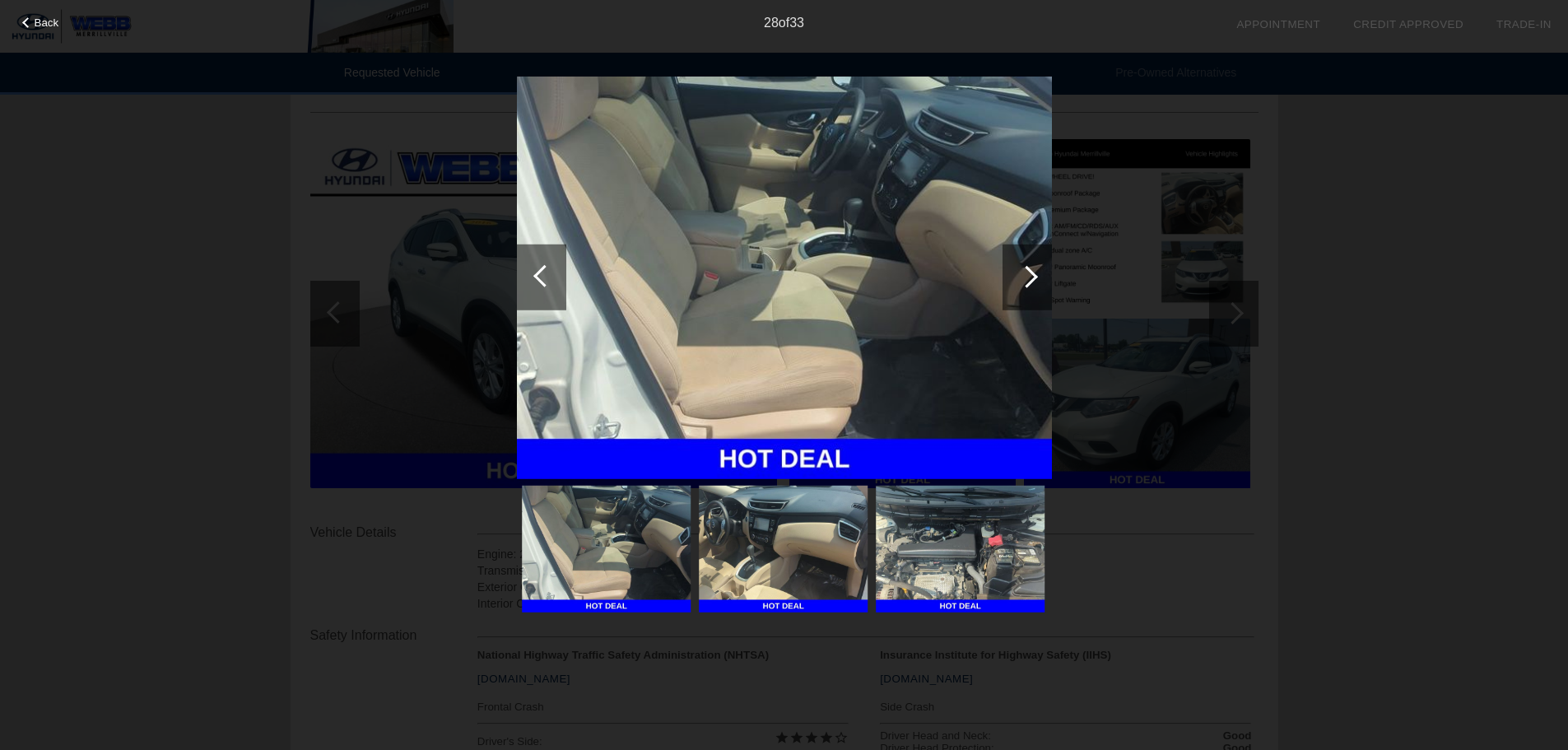
click at [1029, 278] on div at bounding box center [1026, 276] width 22 height 22
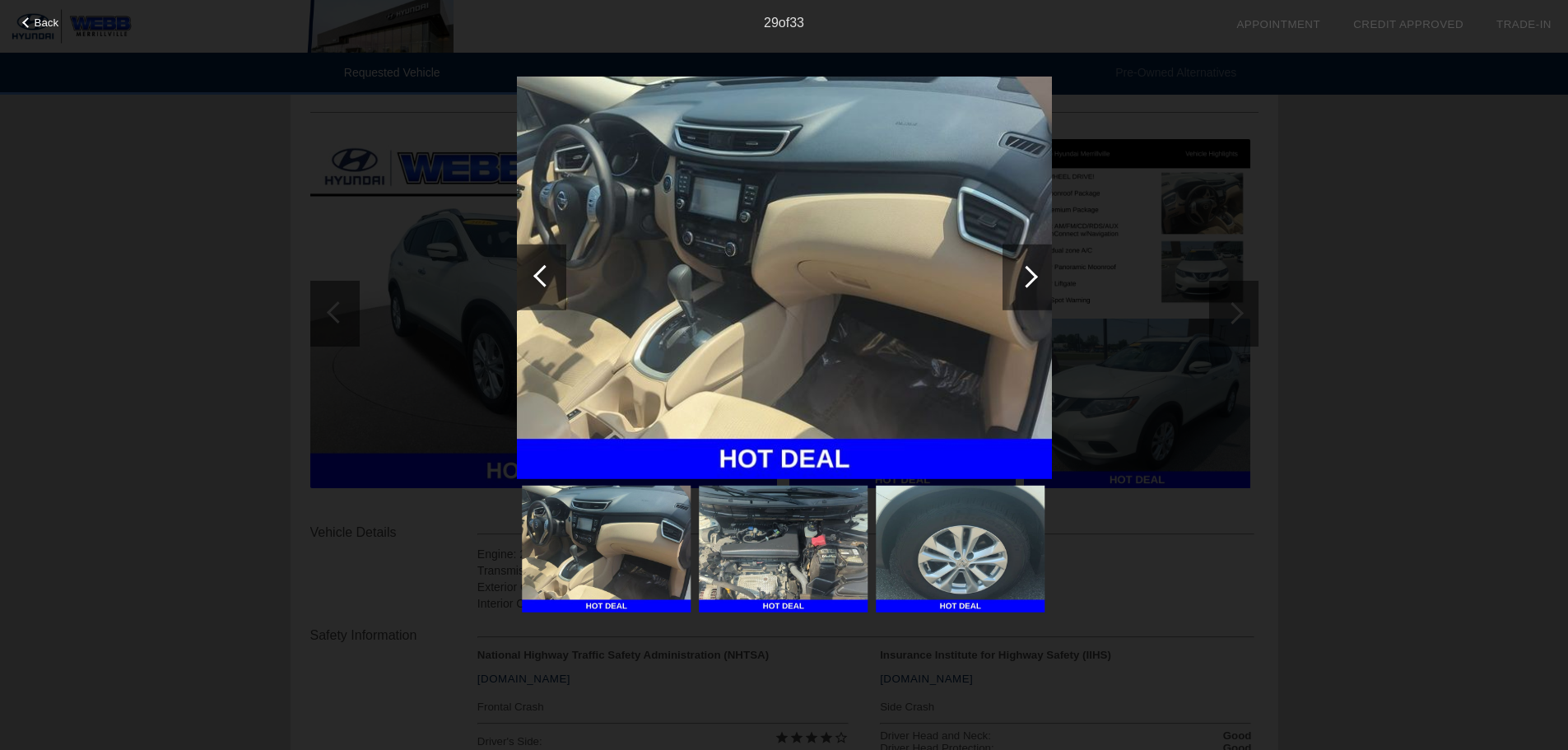
click at [1029, 278] on div at bounding box center [1026, 276] width 22 height 22
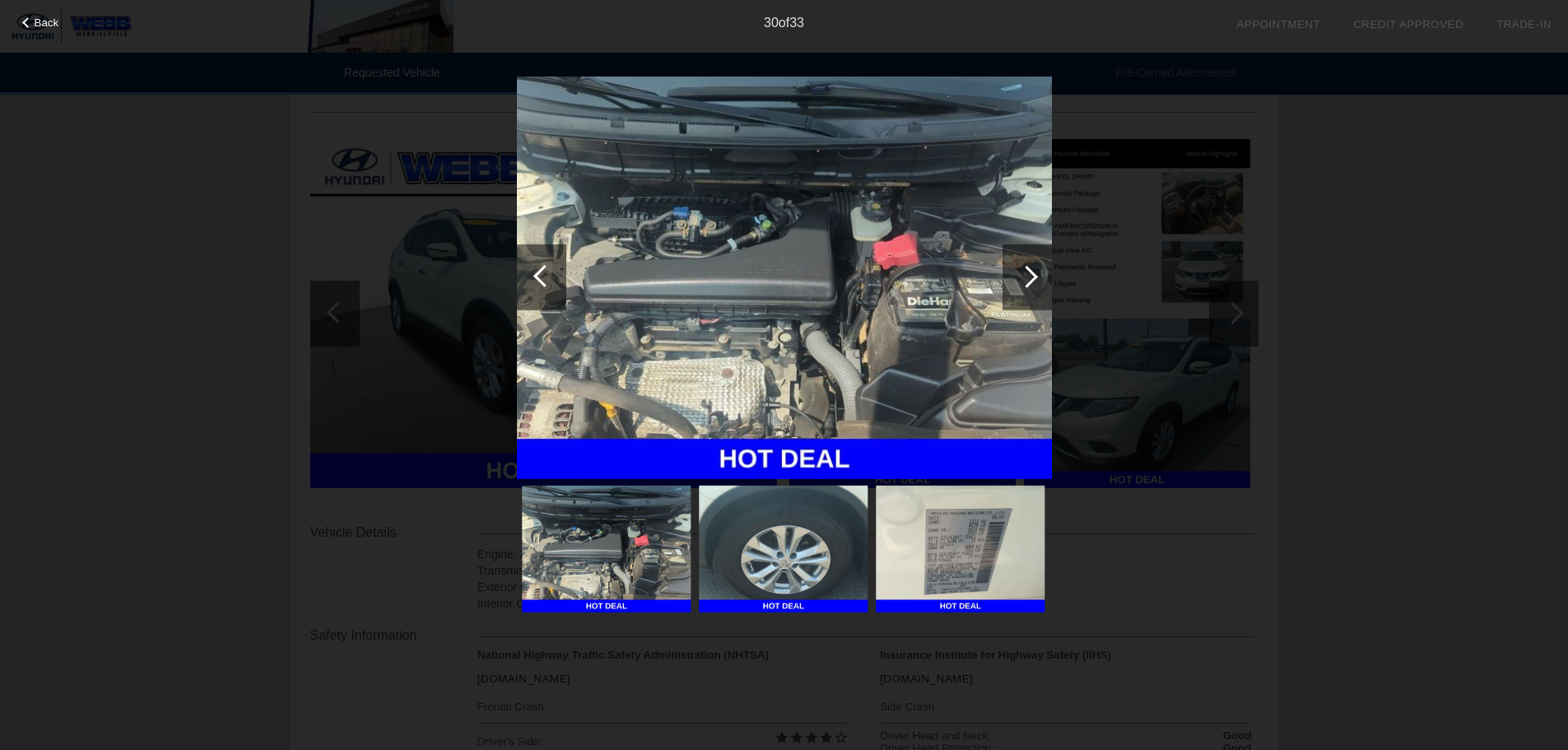
click at [58, 22] on span "Back" at bounding box center [47, 23] width 25 height 12
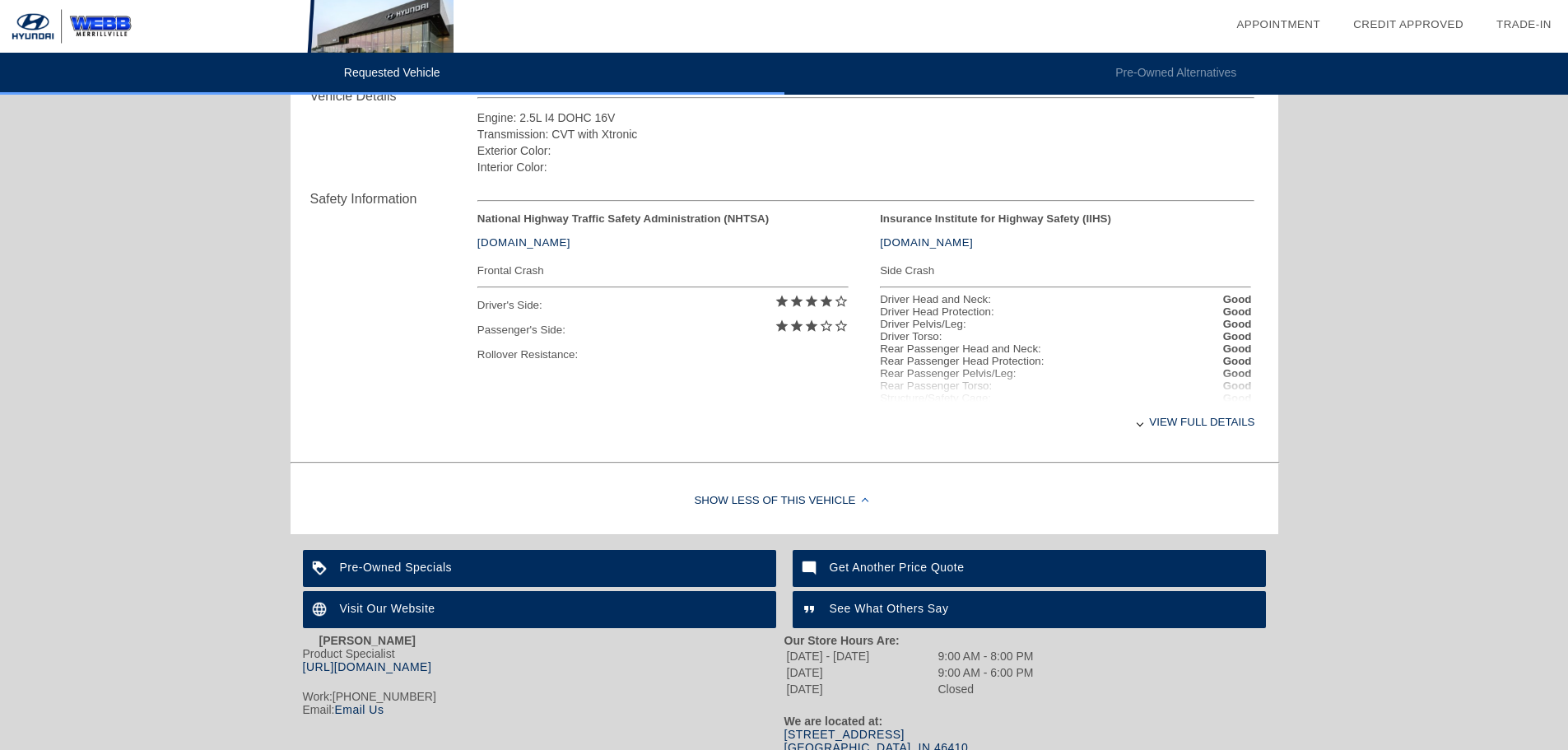
scroll to position [667, 0]
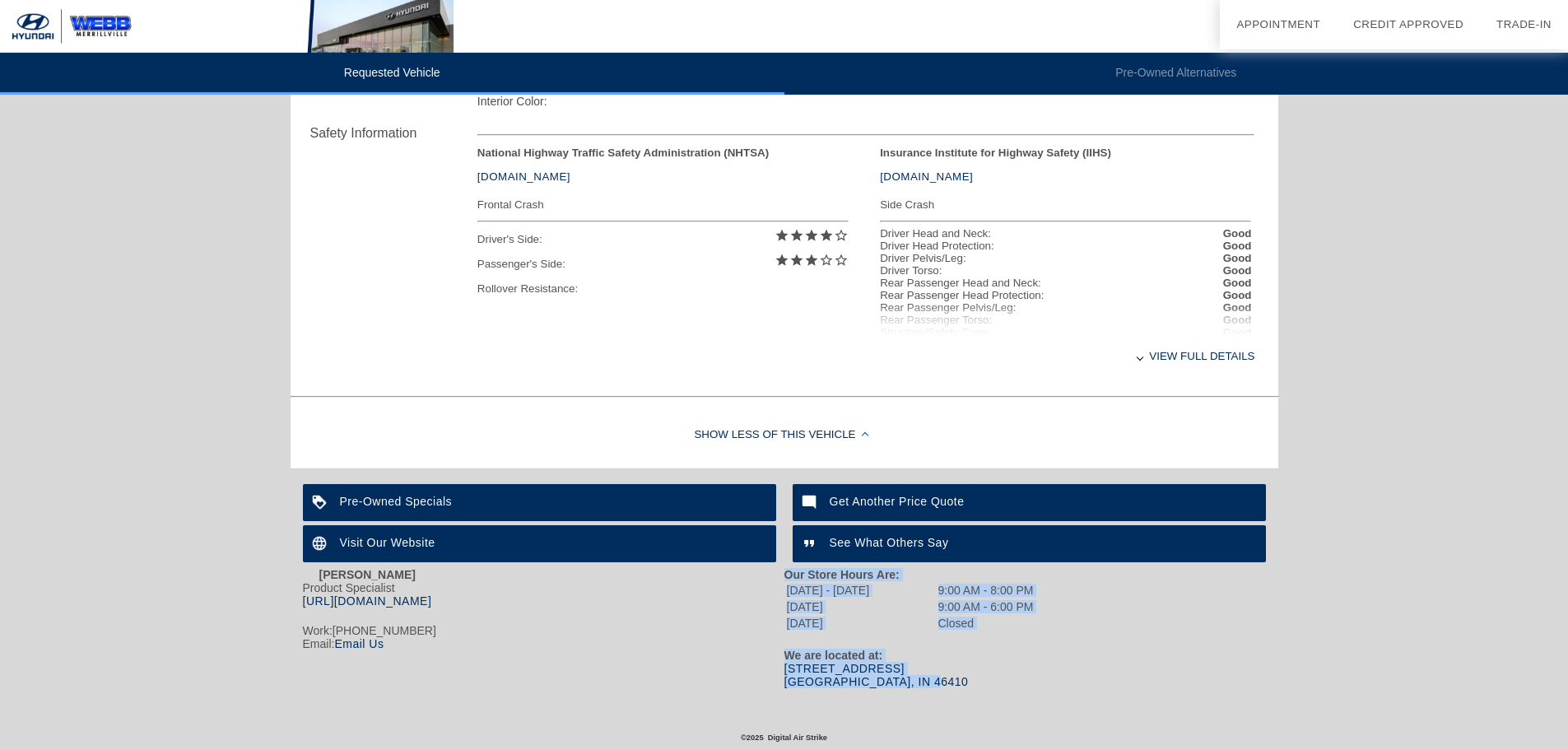
drag, startPoint x: 781, startPoint y: 669, endPoint x: 919, endPoint y: 681, distance: 138.5
click at [916, 681] on div "[PERSON_NAME] Product Specialist [URL][DOMAIN_NAME] Work: [PHONE_NUMBER] Email:…" at bounding box center [784, 627] width 963 height 128
click at [921, 681] on div "[STREET_ADDRESS]" at bounding box center [1025, 675] width 482 height 26
drag, startPoint x: 904, startPoint y: 681, endPoint x: 787, endPoint y: 664, distance: 118.2
click at [787, 664] on div "[STREET_ADDRESS]" at bounding box center [1025, 675] width 482 height 26
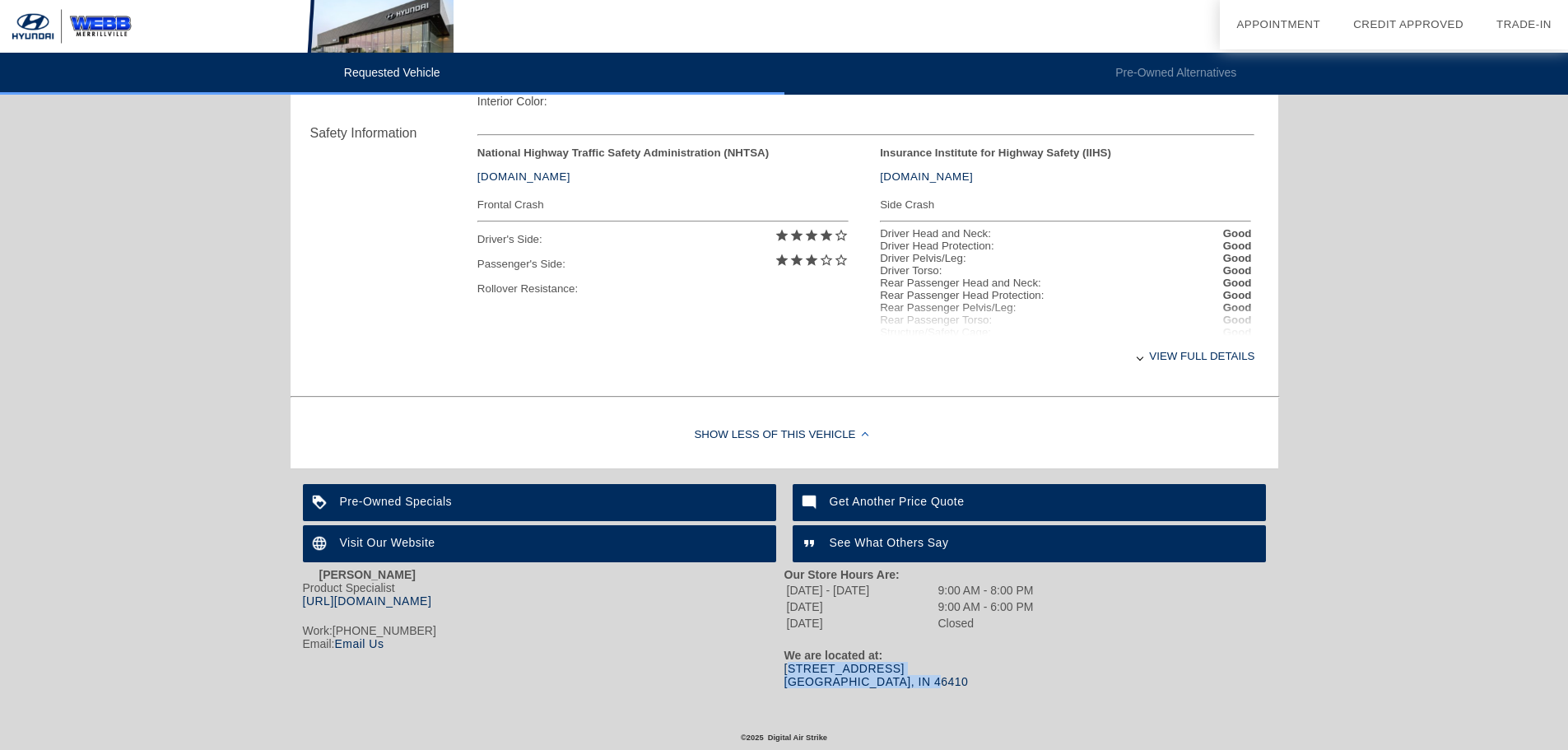
copy link "[STREET_ADDRESS]"
